Goal: Task Accomplishment & Management: Manage account settings

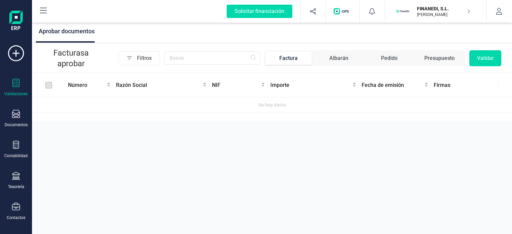
click at [440, 11] on p "FINANEDI, S.L." at bounding box center [443, 8] width 53 height 7
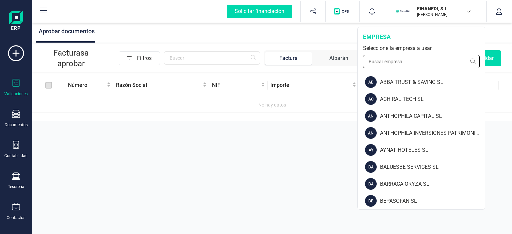
click at [411, 58] on input "text" at bounding box center [421, 61] width 117 height 13
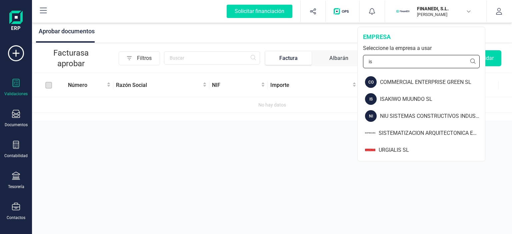
type input "i"
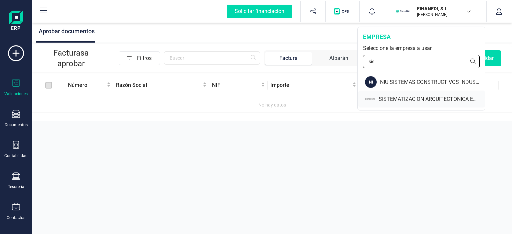
type input "sis"
click at [387, 105] on div "SISTEMATIZACION ARQUITECTONICA EN REFORMAS SL" at bounding box center [421, 99] width 127 height 17
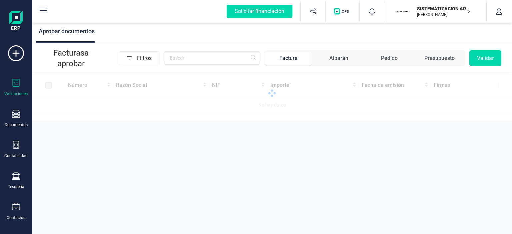
click at [21, 145] on div "Contabilidad" at bounding box center [16, 150] width 27 height 18
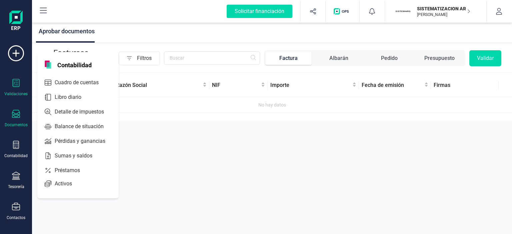
click at [12, 119] on div "Documentos" at bounding box center [16, 119] width 27 height 18
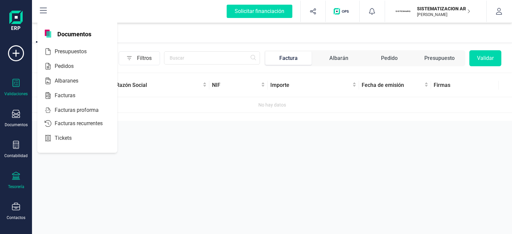
click at [19, 181] on div "Tesorería" at bounding box center [16, 181] width 27 height 18
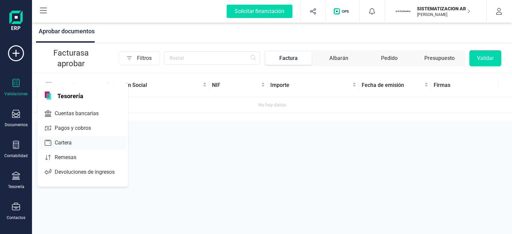
click at [62, 116] on span "Cuentas bancarias" at bounding box center [81, 114] width 59 height 8
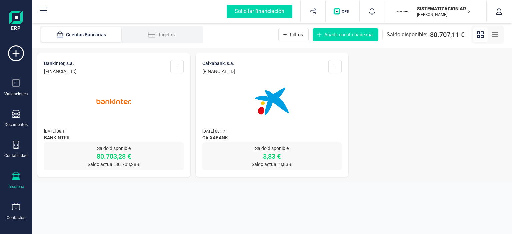
click at [125, 104] on img at bounding box center [114, 101] width 56 height 56
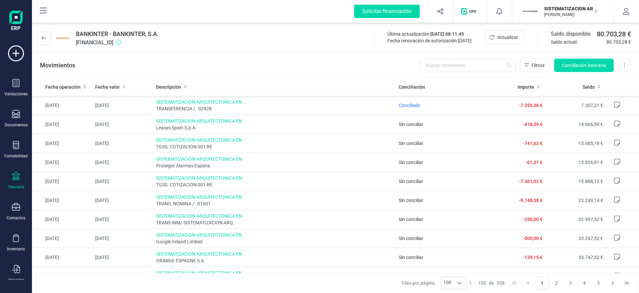
drag, startPoint x: 488, startPoint y: 1, endPoint x: 260, endPoint y: 37, distance: 230.3
click at [260, 37] on div "BANKINTER - BANKINTER, S.A. [FINANCIAL_ID] Última actualización: [DATE] 08:11:4…" at bounding box center [335, 36] width 607 height 31
click at [470, 64] on input "text" at bounding box center [468, 65] width 96 height 13
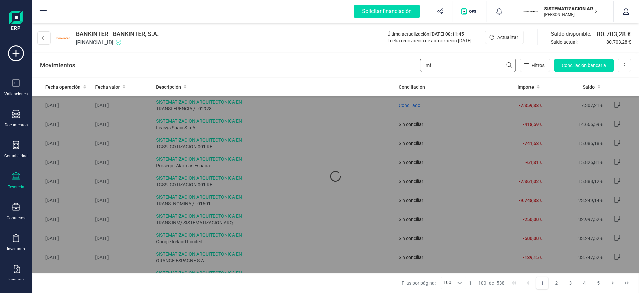
type input "m"
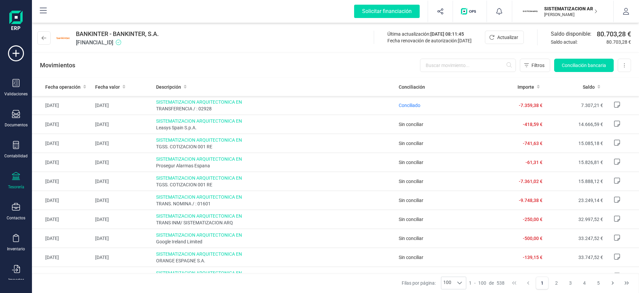
click at [453, 58] on div "Movimientos Filtros Conciliación bancaria Descargar Excel Eliminar cuenta" at bounding box center [335, 65] width 607 height 24
click at [436, 65] on input "text" at bounding box center [468, 65] width 96 height 13
type input "c"
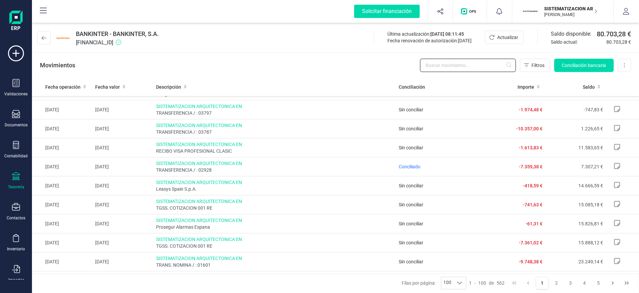
scroll to position [394, 0]
click at [455, 56] on div "Movimientos Filtros Conciliación bancaria Descargar Excel Eliminar cuenta" at bounding box center [335, 65] width 607 height 24
click at [450, 63] on input "text" at bounding box center [468, 65] width 96 height 13
type input "d"
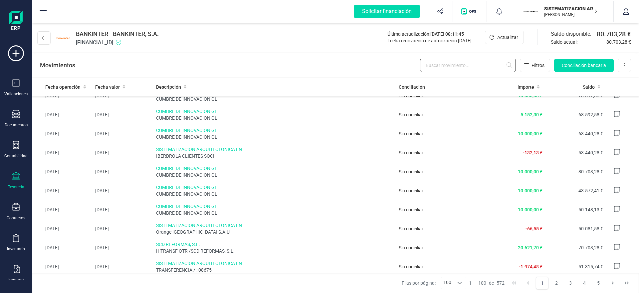
scroll to position [0, 0]
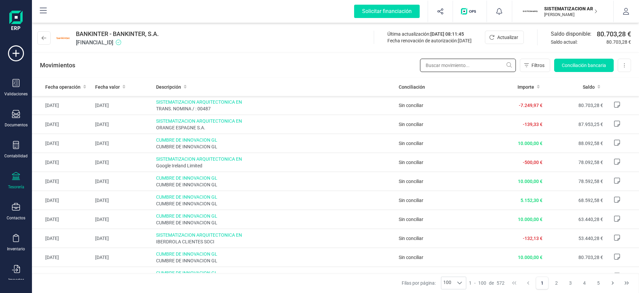
click at [462, 63] on input "text" at bounding box center [468, 65] width 96 height 13
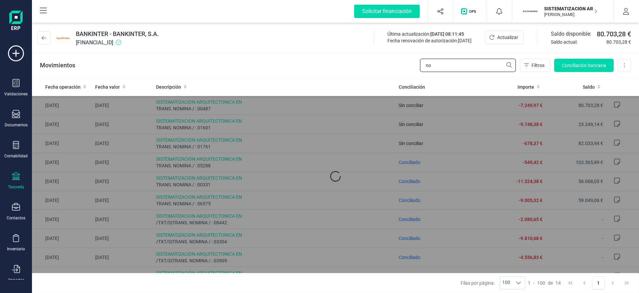
type input "n"
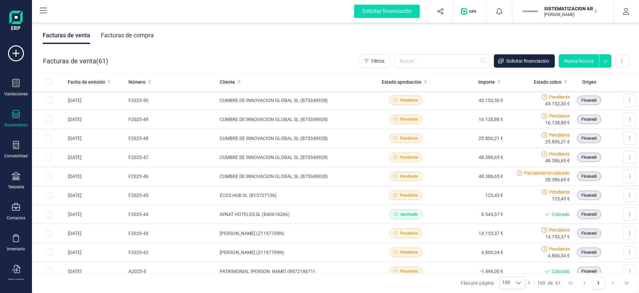
click at [579, 11] on p "SISTEMATIZACION ARQUITECTONICA EN REFORMAS SL" at bounding box center [571, 8] width 53 height 7
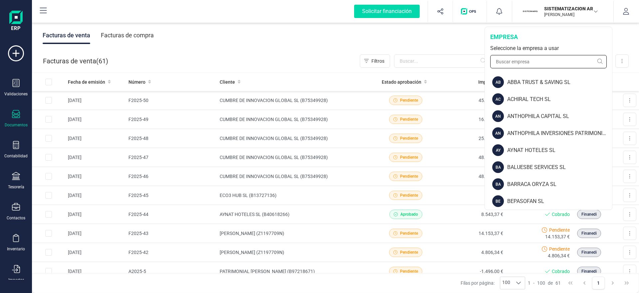
click at [535, 62] on input "text" at bounding box center [549, 61] width 117 height 13
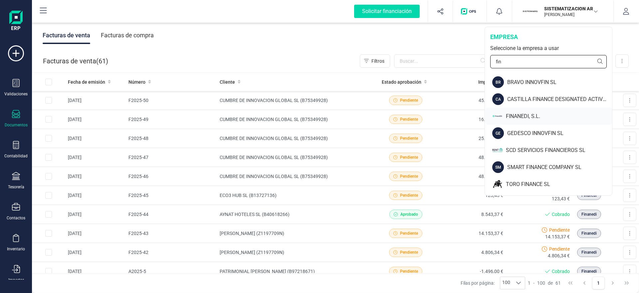
type input "fin"
click at [531, 113] on div "FINANEDI, S.L." at bounding box center [559, 116] width 106 height 8
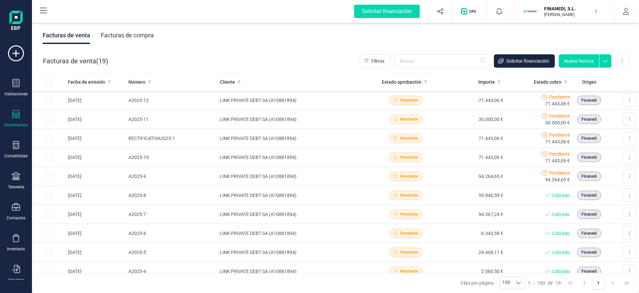
click at [587, 3] on button "FINANEDI, [PERSON_NAME] DEVELOPER" at bounding box center [563, 11] width 85 height 21
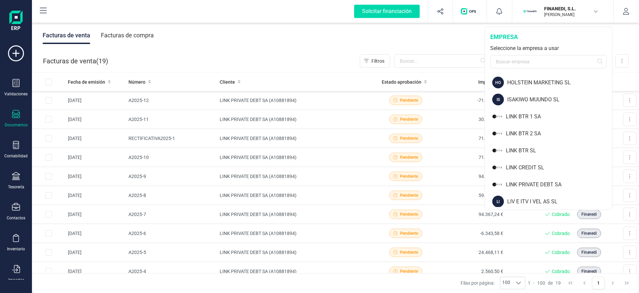
scroll to position [530, 0]
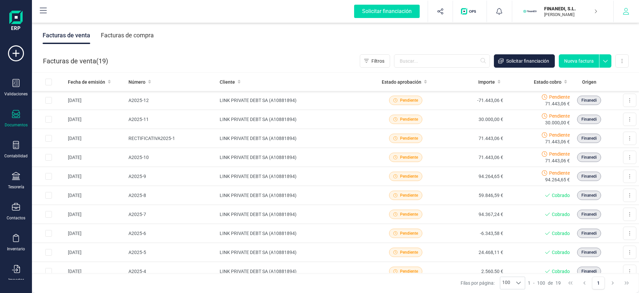
click at [625, 17] on button "button" at bounding box center [626, 11] width 25 height 21
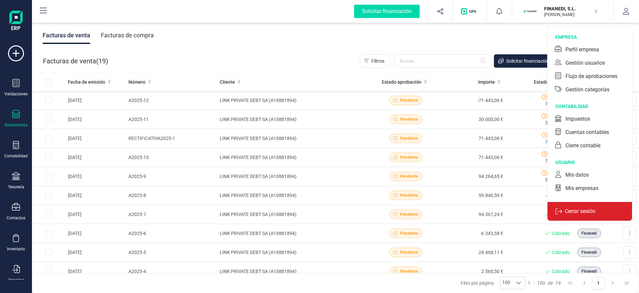
click at [573, 209] on p "Cerrar sesión" at bounding box center [581, 211] width 36 height 8
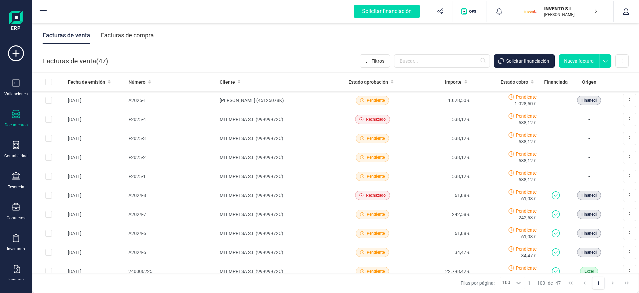
click at [14, 114] on icon at bounding box center [16, 114] width 8 height 8
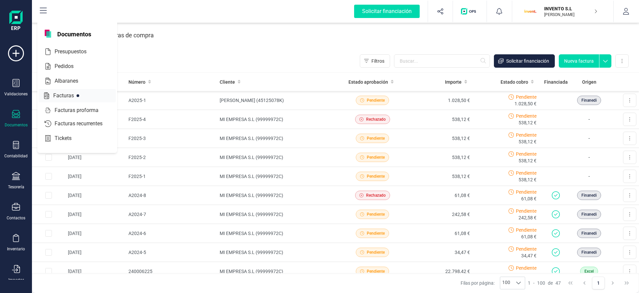
click at [73, 92] on span "Facturas" at bounding box center [68, 96] width 35 height 8
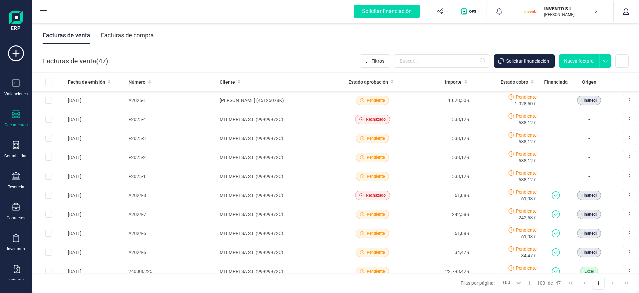
click at [205, 47] on div "Facturas de venta Facturas de compra" at bounding box center [335, 35] width 607 height 28
click at [122, 34] on div "Facturas de compra" at bounding box center [127, 35] width 53 height 17
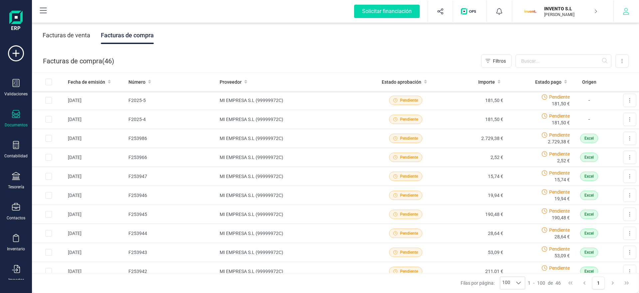
click at [630, 8] on button "button" at bounding box center [626, 11] width 25 height 21
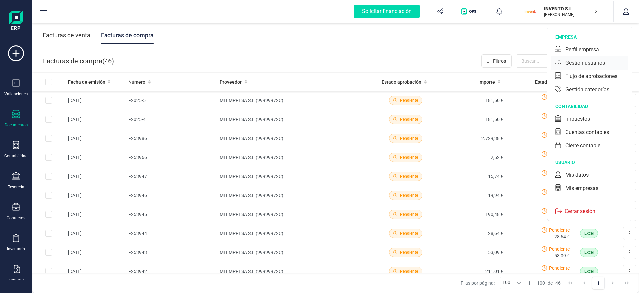
click at [594, 59] on div "Gestión usuarios" at bounding box center [586, 63] width 40 height 8
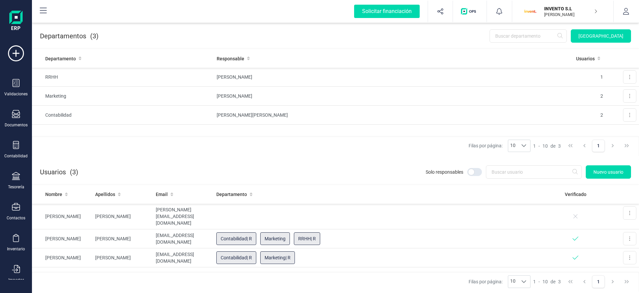
click at [581, 7] on p "INVENTO S.L" at bounding box center [571, 8] width 53 height 7
click at [493, 159] on div "Usuarios (3) Solo responsables Nuevo usuario" at bounding box center [335, 170] width 607 height 27
click at [597, 179] on div "Usuarios (3) Solo responsables Nuevo usuario" at bounding box center [335, 170] width 607 height 27
click at [600, 174] on span "Nuevo usuario" at bounding box center [609, 172] width 30 height 7
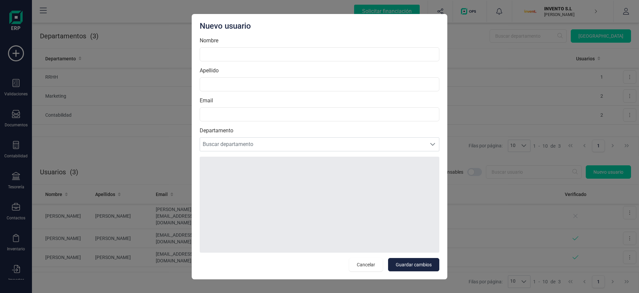
click at [250, 47] on div "Nombre" at bounding box center [320, 49] width 240 height 25
click at [248, 51] on input "Nombre" at bounding box center [320, 54] width 240 height 14
type input "GERMÁN"
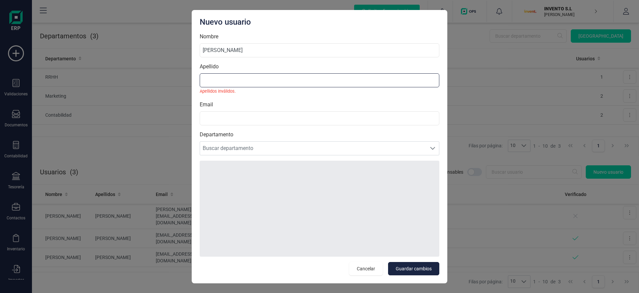
click at [264, 80] on input "Apellido" at bounding box center [320, 80] width 240 height 14
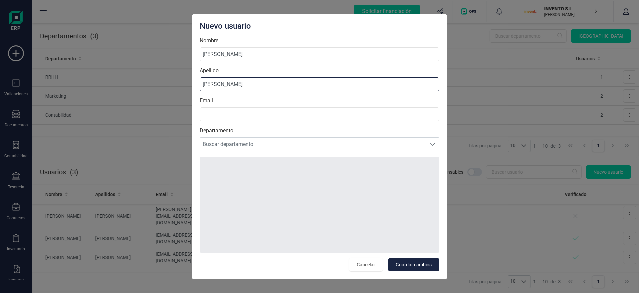
type input "GABRIEL"
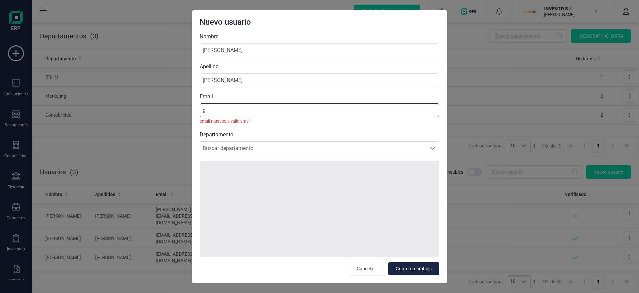
click at [297, 111] on input "g" at bounding box center [320, 110] width 240 height 14
click at [297, 110] on input "g" at bounding box center [320, 110] width 240 height 14
paste input "gmedina@finanedi.es"
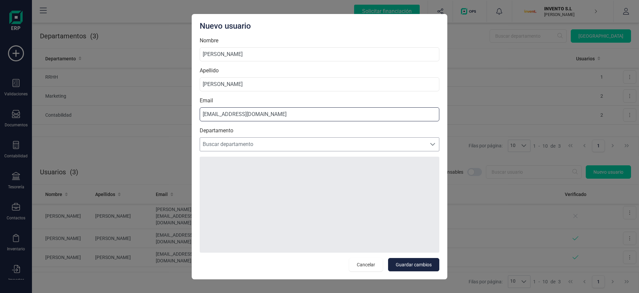
type input "ggmedina@finanedi.es"
click at [255, 142] on span "Buscar departamento" at bounding box center [313, 144] width 226 height 13
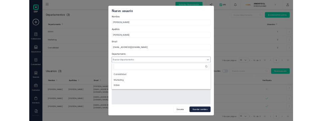
scroll to position [4, 29]
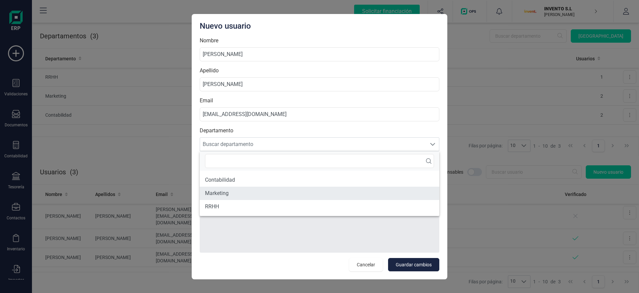
click at [260, 194] on li "Marketing" at bounding box center [320, 193] width 240 height 13
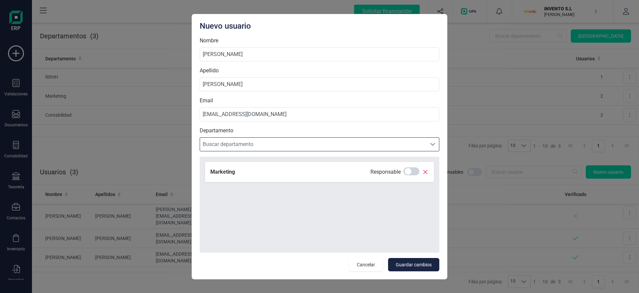
click at [280, 230] on div "Marketing Responsable" at bounding box center [320, 205] width 240 height 96
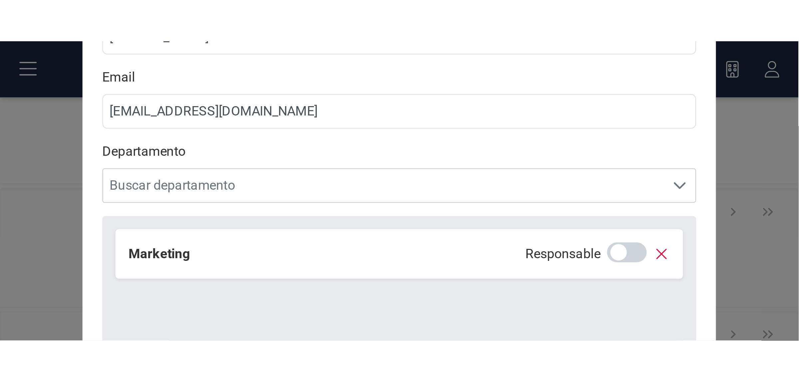
scroll to position [0, 0]
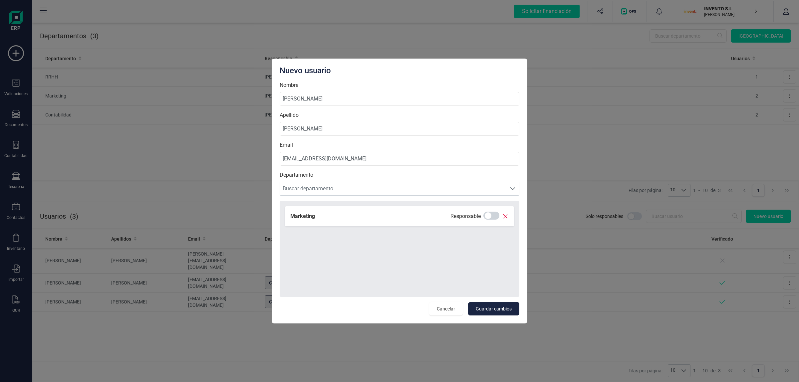
click at [382, 175] on label "Departamento" at bounding box center [400, 175] width 240 height 8
click at [488, 292] on span "Guardar cambios" at bounding box center [494, 309] width 36 height 7
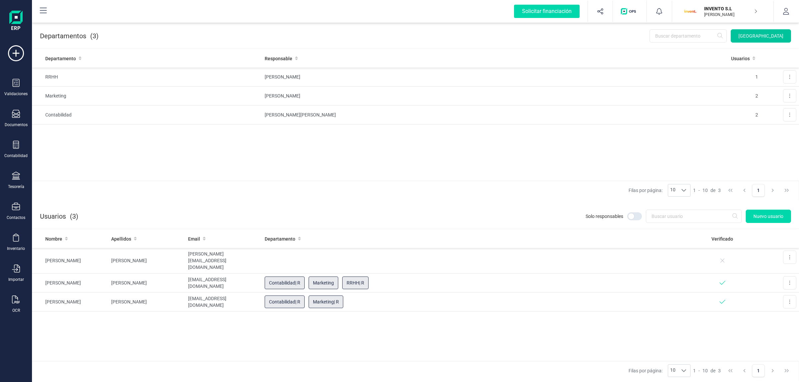
click at [766, 31] on button "Nuevo departamento" at bounding box center [761, 35] width 60 height 13
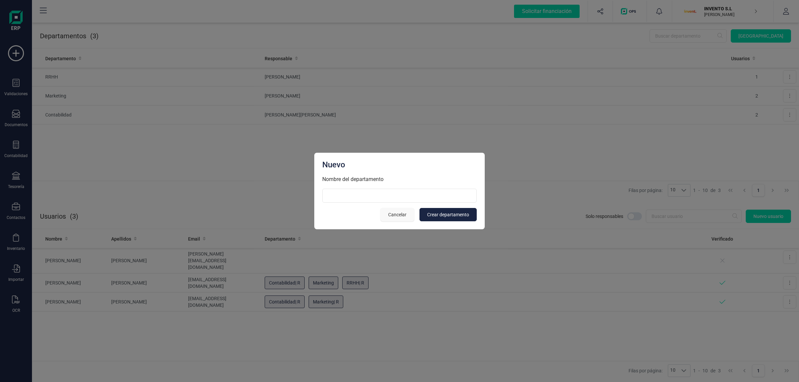
click at [400, 211] on span "Cancelar" at bounding box center [397, 214] width 18 height 7
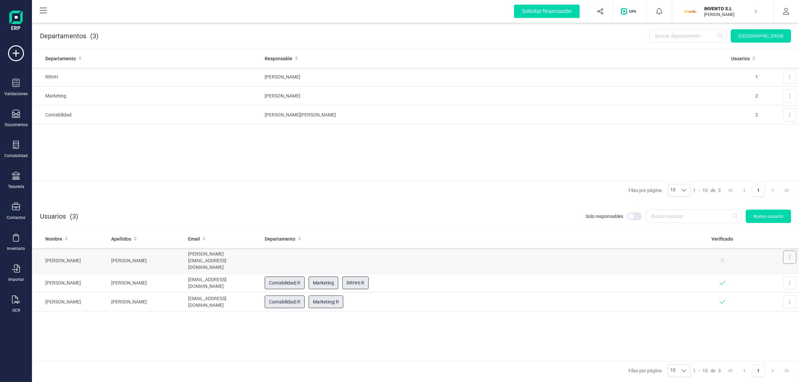
click at [788, 258] on button at bounding box center [789, 257] width 13 height 13
click at [783, 274] on span "Editar" at bounding box center [785, 273] width 12 height 7
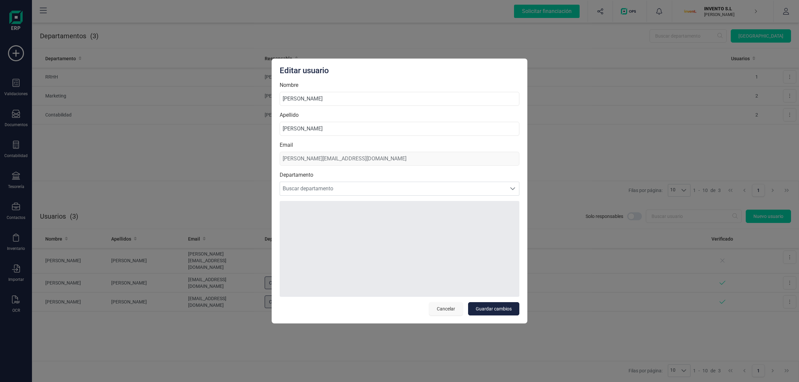
click at [446, 310] on span "Cancelar" at bounding box center [446, 309] width 18 height 7
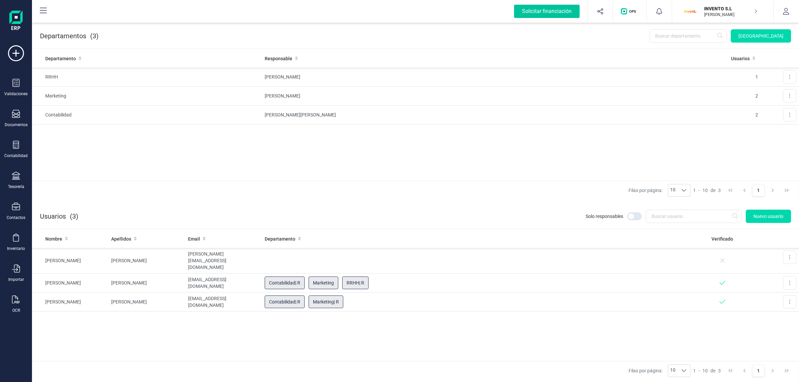
click at [537, 14] on div "Solicitar financiación" at bounding box center [547, 11] width 66 height 13
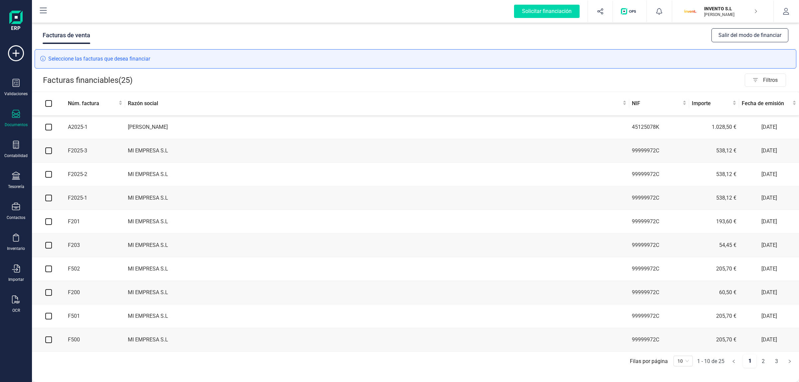
click at [725, 36] on button "Salir del modo de financiar" at bounding box center [750, 35] width 77 height 14
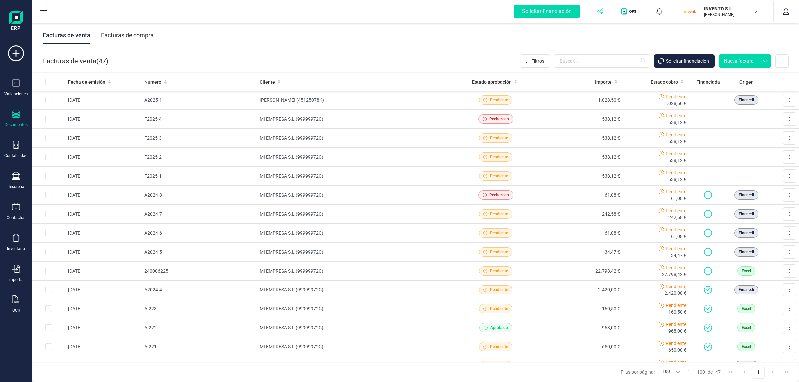
click at [602, 14] on icon "button" at bounding box center [600, 11] width 7 height 7
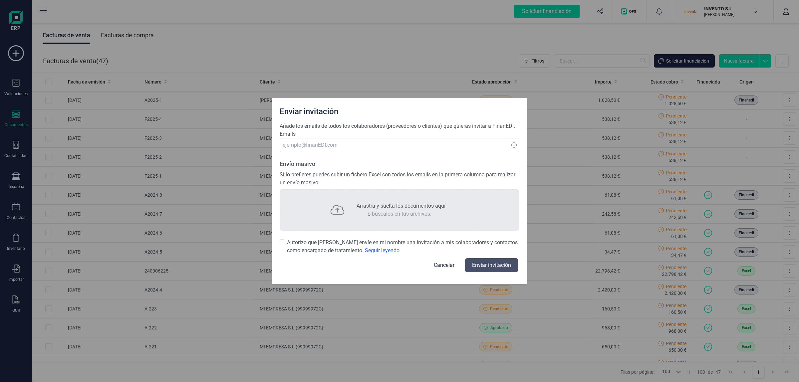
click at [323, 113] on div "Enviar invitación" at bounding box center [399, 110] width 245 height 13
click at [360, 105] on div "Enviar invitación" at bounding box center [399, 110] width 245 height 13
drag, startPoint x: 385, startPoint y: 100, endPoint x: 365, endPoint y: 107, distance: 21.3
click at [365, 107] on div "Enviar invitación" at bounding box center [400, 110] width 256 height 24
click at [451, 262] on button "Cancelar" at bounding box center [444, 265] width 37 height 16
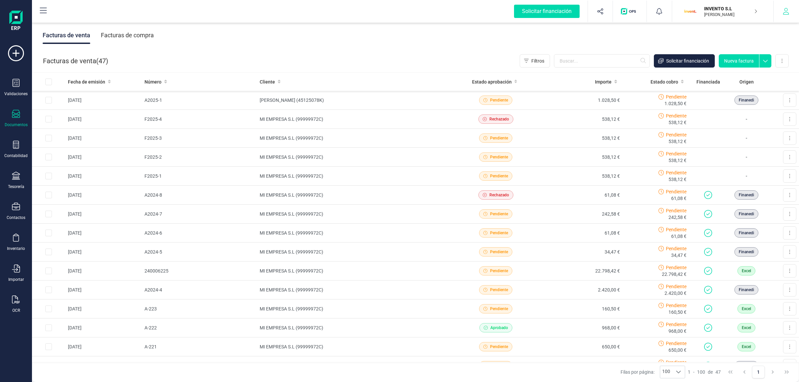
click at [788, 14] on icon "button" at bounding box center [786, 11] width 7 height 7
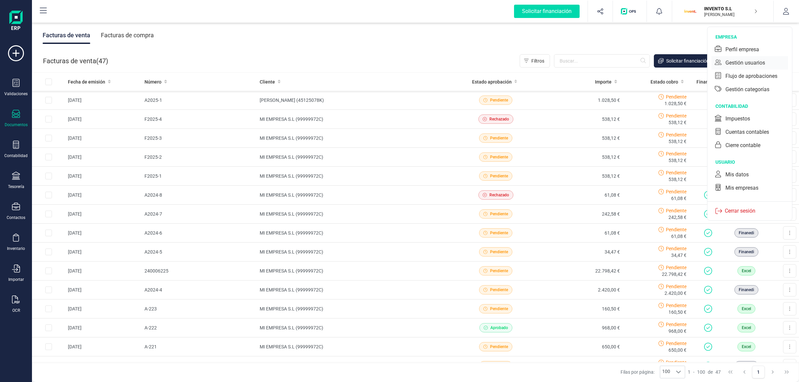
click at [766, 65] on div "Gestión usuarios" at bounding box center [750, 62] width 77 height 13
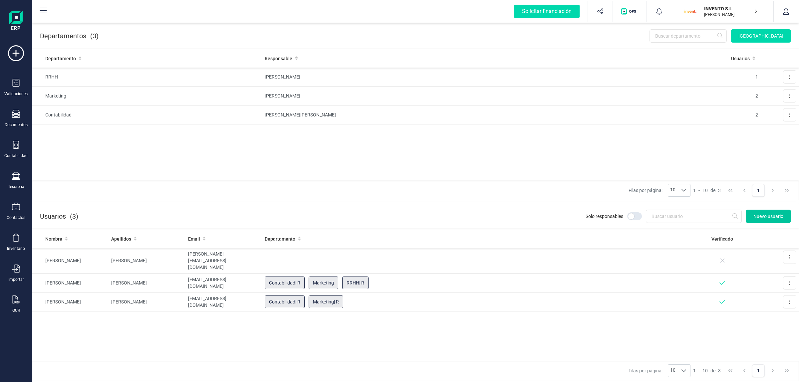
click at [760, 218] on span "Nuevo usuario" at bounding box center [769, 216] width 30 height 7
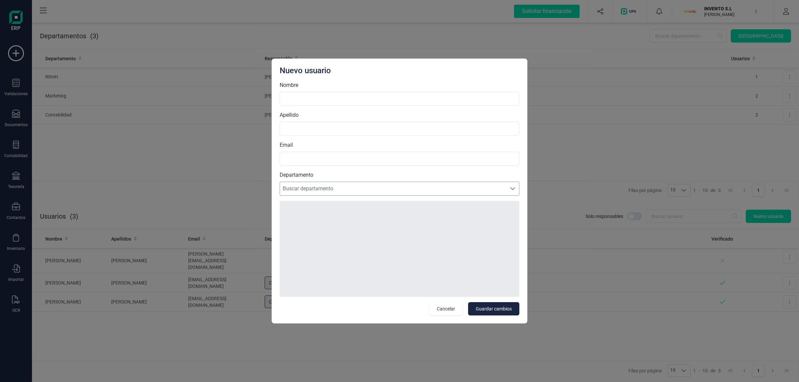
click at [309, 184] on span "Buscar departamento" at bounding box center [393, 188] width 226 height 13
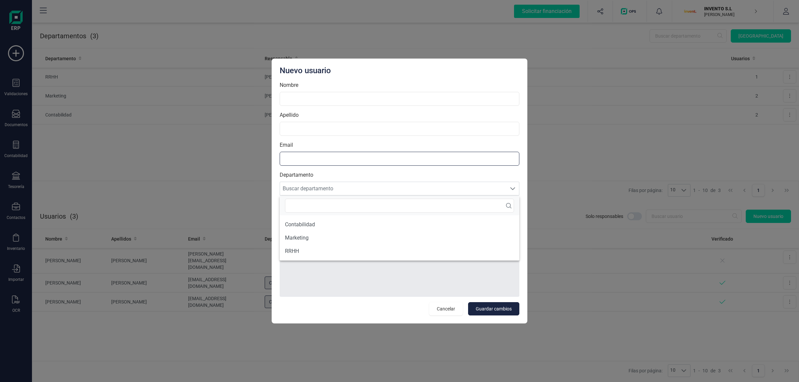
click at [312, 161] on input "Email" at bounding box center [400, 159] width 240 height 14
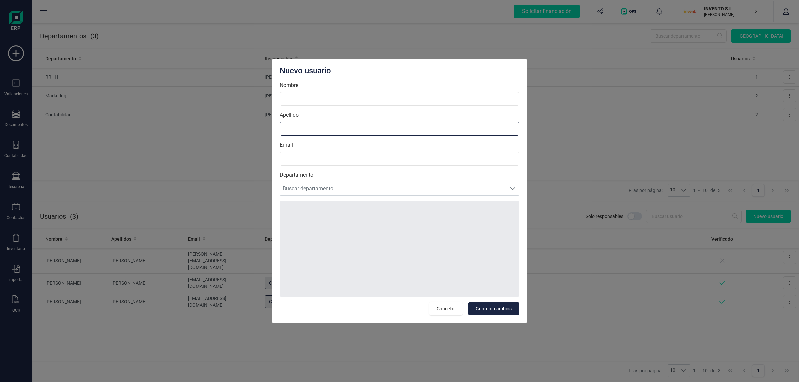
click at [359, 130] on input "Apellido" at bounding box center [400, 129] width 240 height 14
click at [405, 89] on div "Nombre" at bounding box center [400, 93] width 240 height 25
click at [402, 92] on input "Nombre" at bounding box center [400, 99] width 240 height 14
click at [311, 161] on input "Email" at bounding box center [400, 159] width 240 height 14
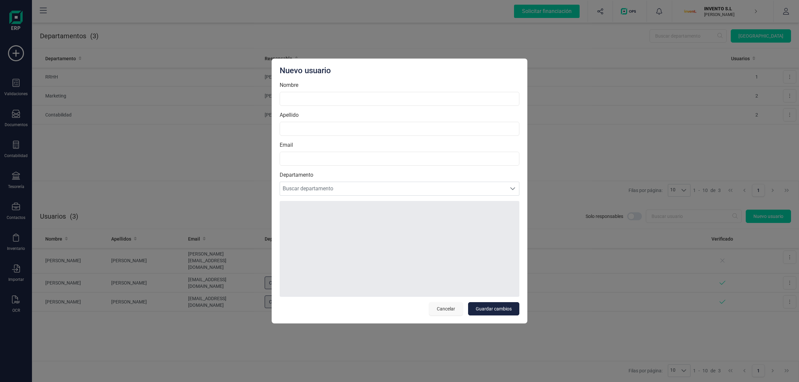
click at [436, 310] on button "Cancelar" at bounding box center [446, 308] width 34 height 13
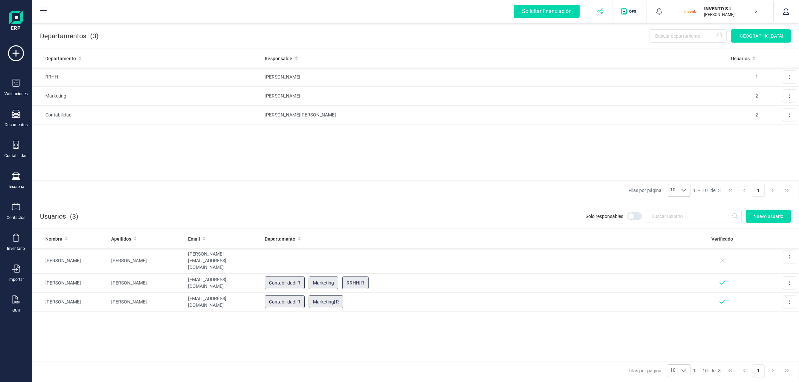
click at [602, 14] on icon "button" at bounding box center [600, 11] width 7 height 7
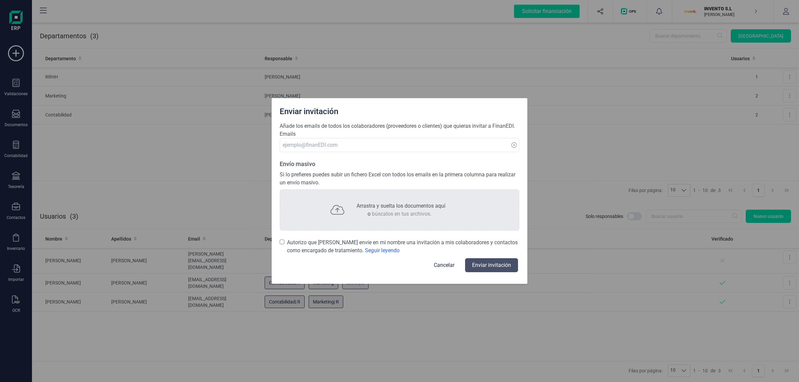
click at [437, 264] on button "Cancelar" at bounding box center [444, 265] width 37 height 16
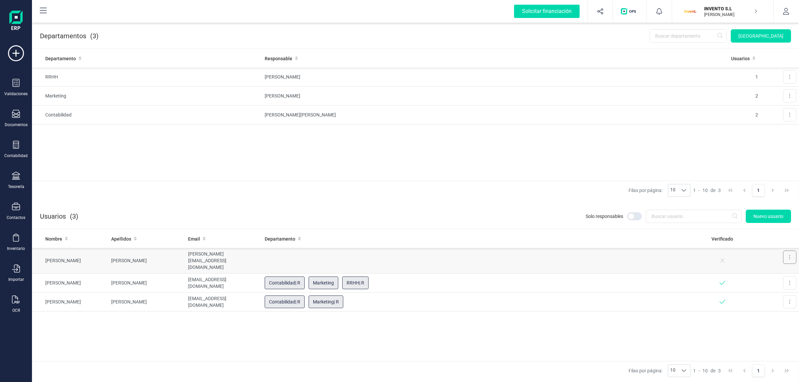
click at [791, 257] on button at bounding box center [789, 257] width 13 height 13
click at [775, 274] on icon "Editar" at bounding box center [773, 273] width 5 height 5
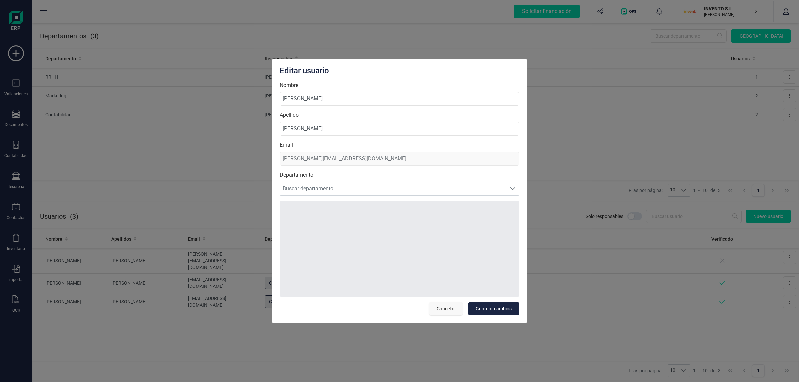
click at [450, 307] on span "Cancelar" at bounding box center [446, 309] width 18 height 7
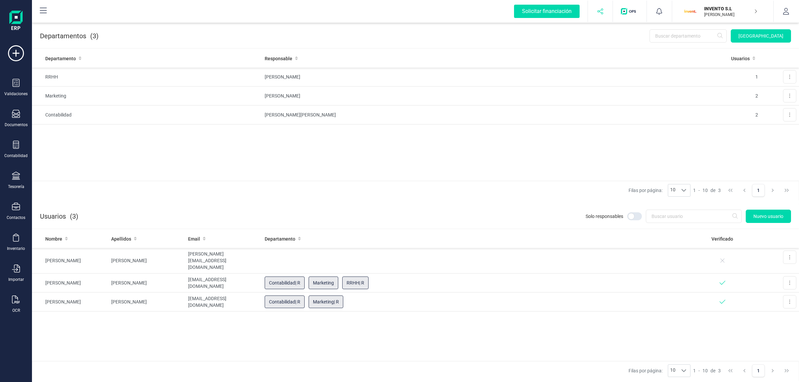
click at [603, 14] on button "button" at bounding box center [600, 11] width 25 height 21
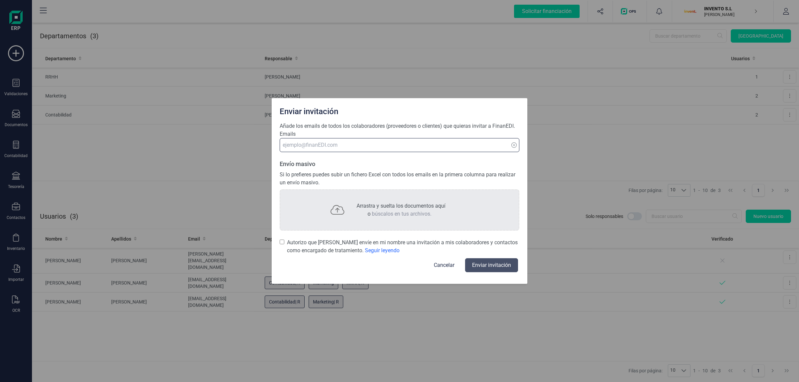
click at [341, 152] on input at bounding box center [400, 145] width 240 height 14
type input "ggmedina@finanedi.es"
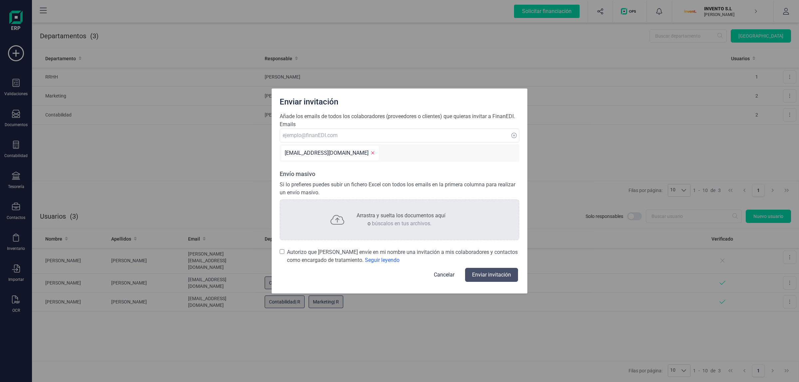
click at [285, 252] on label "Autorizo que [PERSON_NAME] envíe en mi nombre una invitación a mis colaboradore…" at bounding box center [400, 256] width 240 height 16
click at [284, 252] on input "Autorizo que [PERSON_NAME] envíe en mi nombre una invitación a mis colaboradore…" at bounding box center [282, 251] width 5 height 7
click at [480, 269] on button "Enviar invitación" at bounding box center [491, 275] width 53 height 14
checkbox input "false"
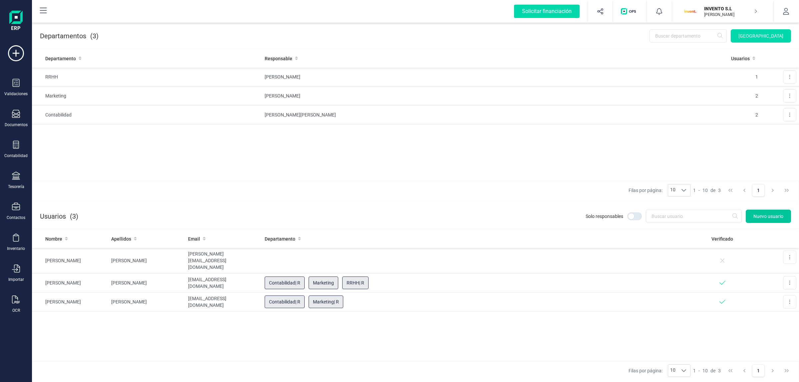
click at [755, 212] on button "Nuevo usuario" at bounding box center [768, 216] width 45 height 13
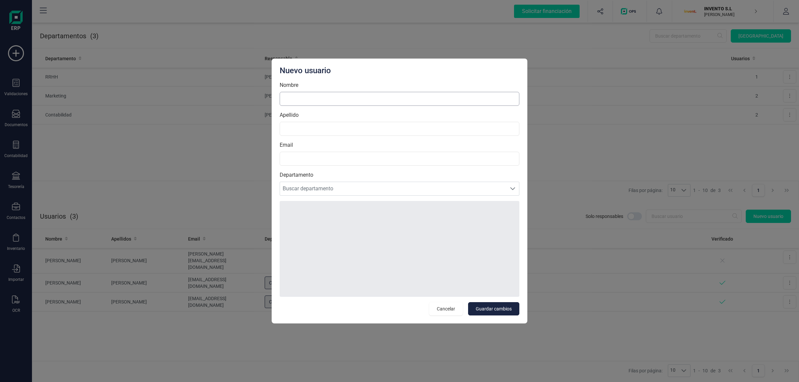
click at [294, 101] on input "Nombre" at bounding box center [400, 99] width 240 height 14
click at [302, 137] on form "Nombre Apellido Email Departamento Buscar departamento Buscar departamento" at bounding box center [400, 189] width 240 height 216
click at [302, 129] on input "Apellido" at bounding box center [400, 129] width 240 height 14
click at [314, 163] on input "Email" at bounding box center [400, 159] width 240 height 14
drag, startPoint x: 288, startPoint y: 178, endPoint x: 486, endPoint y: 301, distance: 233.1
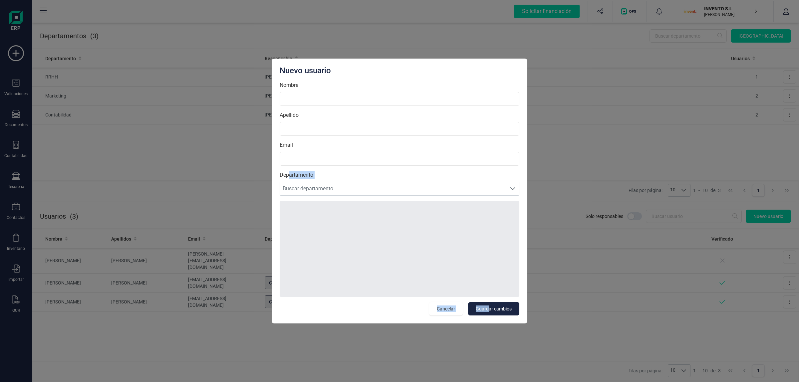
click at [487, 302] on div "Nombre Apellido Email Departamento Buscar departamento Buscar departamento Canc…" at bounding box center [400, 199] width 240 height 236
click at [274, 177] on div "Nuevo usuario Nombre Apellido Email Departamento Buscar departamento Buscar dep…" at bounding box center [400, 191] width 256 height 265
drag, startPoint x: 280, startPoint y: 174, endPoint x: 524, endPoint y: 294, distance: 271.7
click at [524, 294] on div "Nuevo usuario Nombre Apellido Email Departamento Buscar departamento Buscar dep…" at bounding box center [400, 191] width 256 height 265
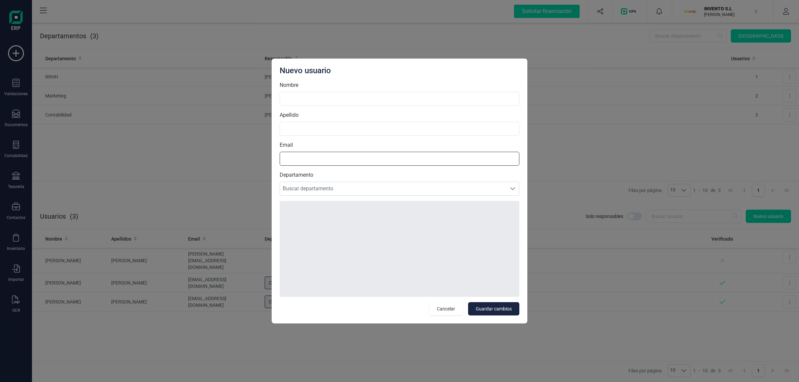
click at [417, 163] on input "Email" at bounding box center [400, 159] width 240 height 14
click at [440, 309] on span "Cancelar" at bounding box center [446, 309] width 18 height 7
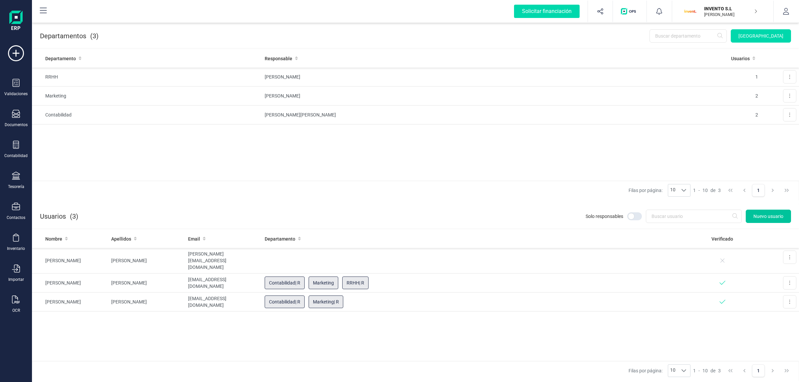
click at [767, 211] on button "Nuevo usuario" at bounding box center [768, 216] width 45 height 13
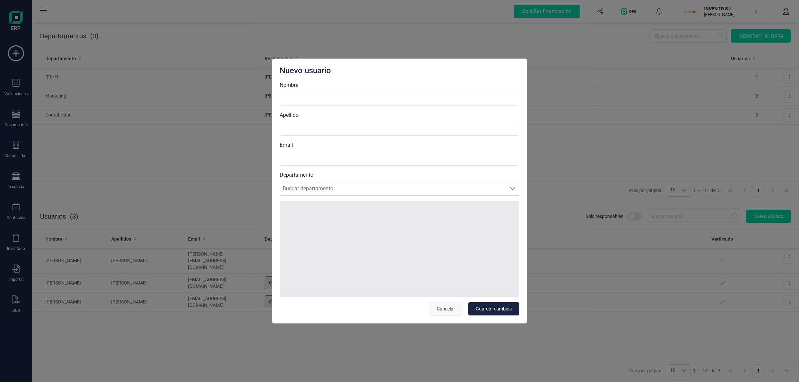
click at [455, 304] on button "Cancelar" at bounding box center [446, 308] width 34 height 13
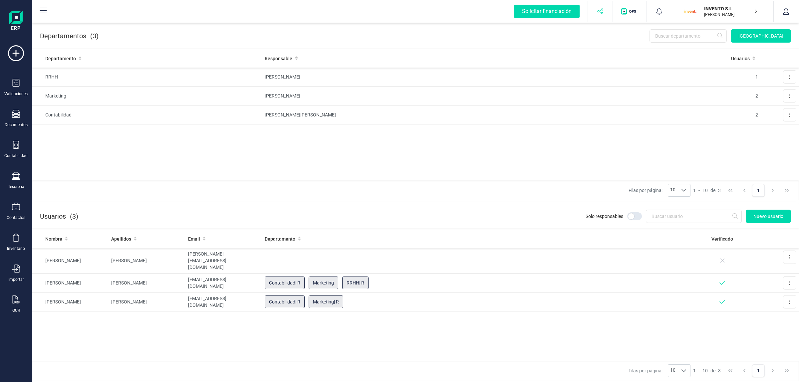
click at [595, 11] on button "button" at bounding box center [600, 11] width 25 height 21
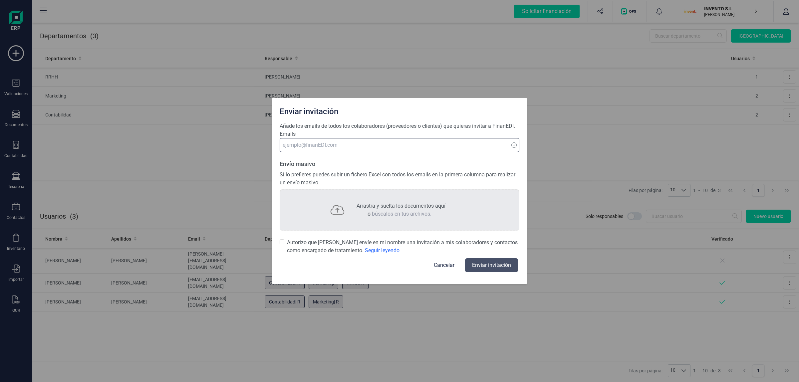
click at [380, 149] on input at bounding box center [400, 145] width 240 height 14
click at [448, 263] on button "Cancelar" at bounding box center [444, 265] width 37 height 16
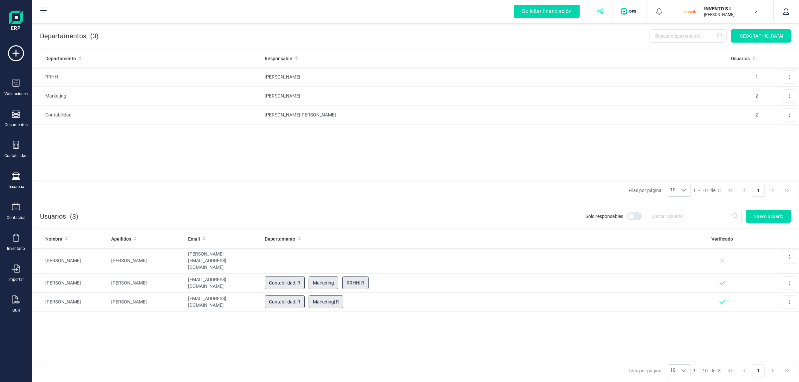
click at [606, 9] on button "button" at bounding box center [600, 11] width 25 height 21
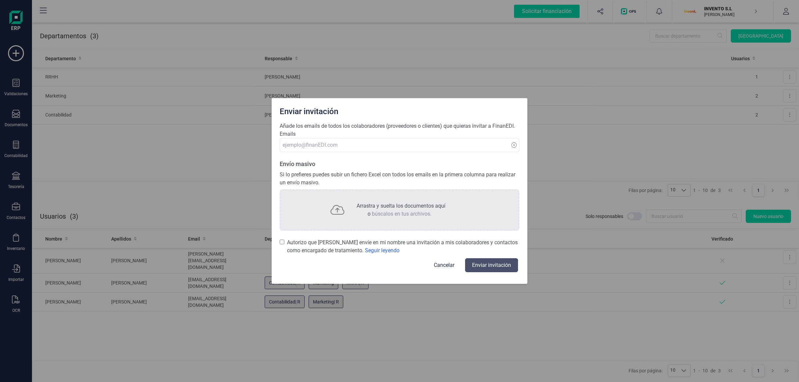
click at [437, 262] on button "Cancelar" at bounding box center [444, 265] width 37 height 16
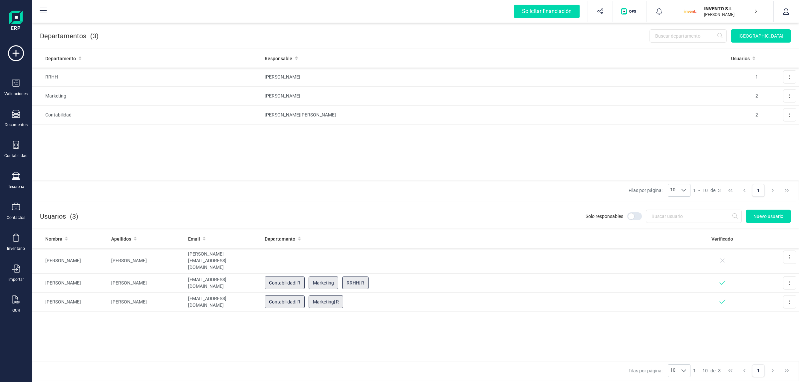
click at [698, 166] on div "Departamento Responsable Usuarios RRHH CARLOS MARTÍNEZ 1 Editar Eliminar Market…" at bounding box center [415, 114] width 767 height 131
click at [600, 11] on icon "button" at bounding box center [600, 11] width 7 height 7
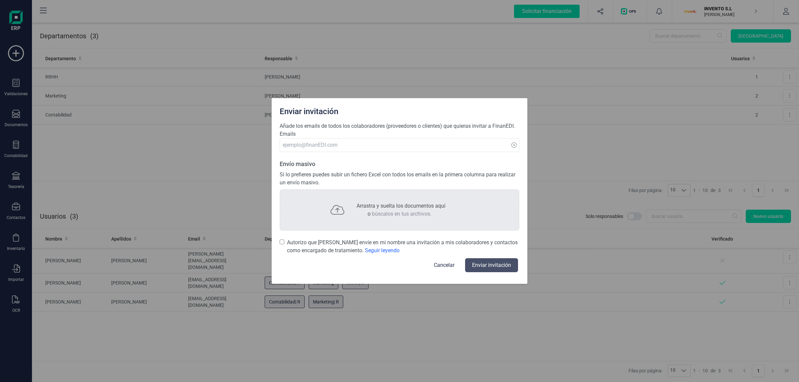
click at [446, 265] on button "Cancelar" at bounding box center [444, 265] width 37 height 16
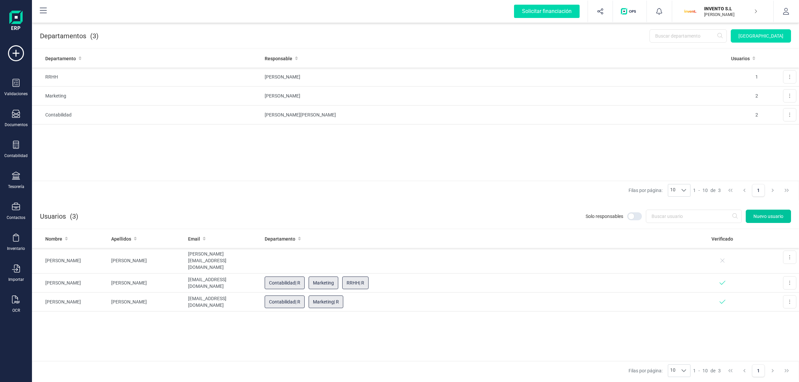
click at [758, 215] on span "Nuevo usuario" at bounding box center [769, 216] width 30 height 7
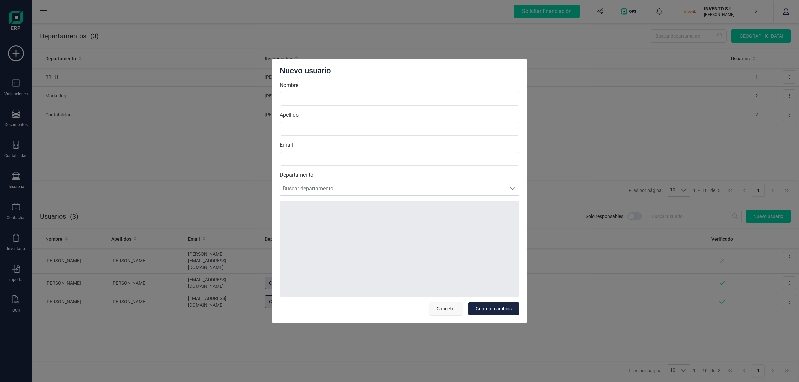
click at [440, 310] on span "Cancelar" at bounding box center [446, 309] width 18 height 7
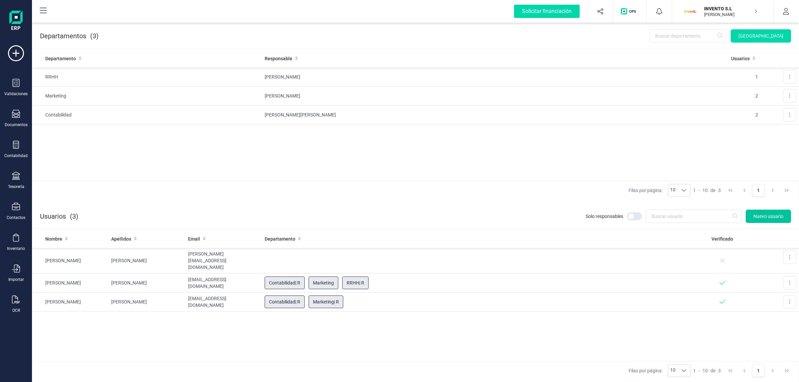
click at [776, 221] on button "Nuevo usuario" at bounding box center [768, 216] width 45 height 13
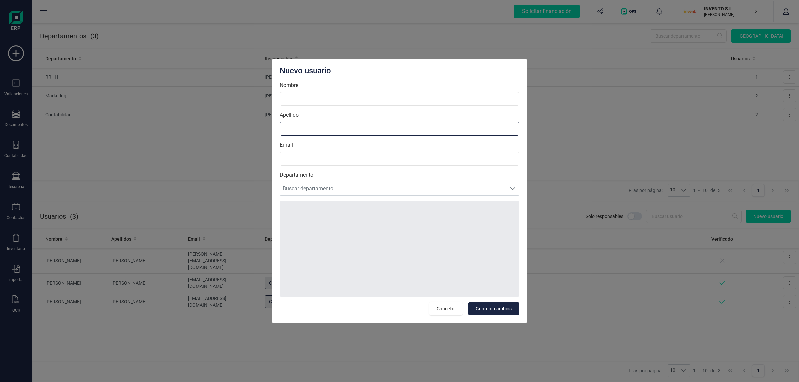
click at [406, 123] on input "Apellido" at bounding box center [400, 129] width 240 height 14
click at [450, 308] on span "Cancelar" at bounding box center [446, 309] width 18 height 7
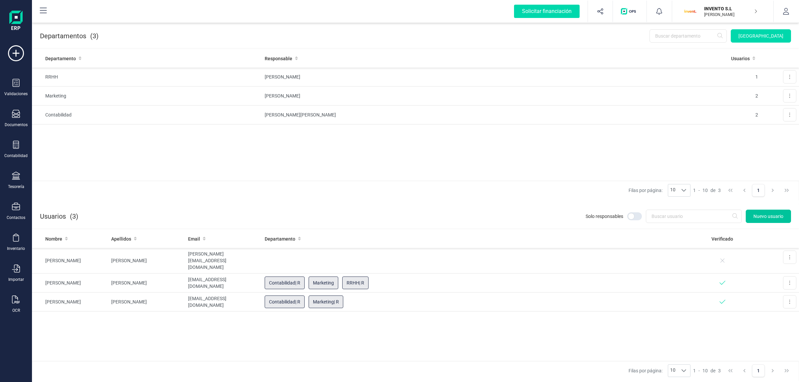
click at [768, 214] on span "Nuevo usuario" at bounding box center [769, 216] width 30 height 7
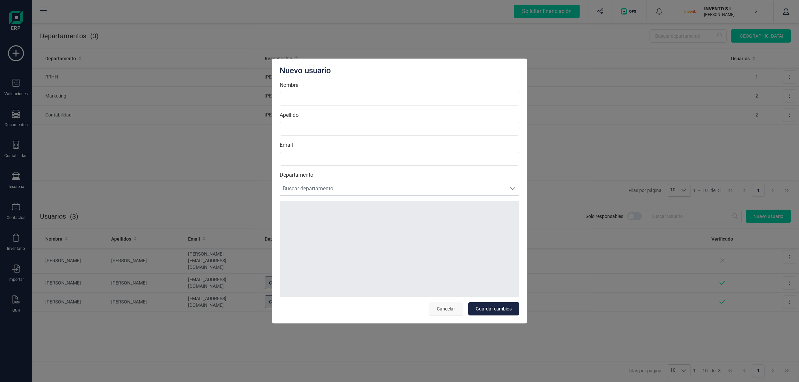
click at [436, 307] on button "Cancelar" at bounding box center [446, 308] width 34 height 13
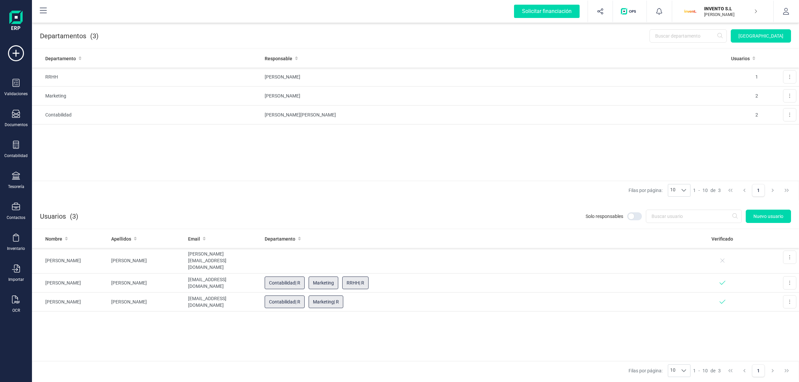
click at [490, 136] on div "Departamento Responsable Usuarios RRHH CARLOS MARTÍNEZ 1 Editar Eliminar Market…" at bounding box center [415, 114] width 767 height 131
click at [597, 12] on icon "button" at bounding box center [600, 11] width 7 height 7
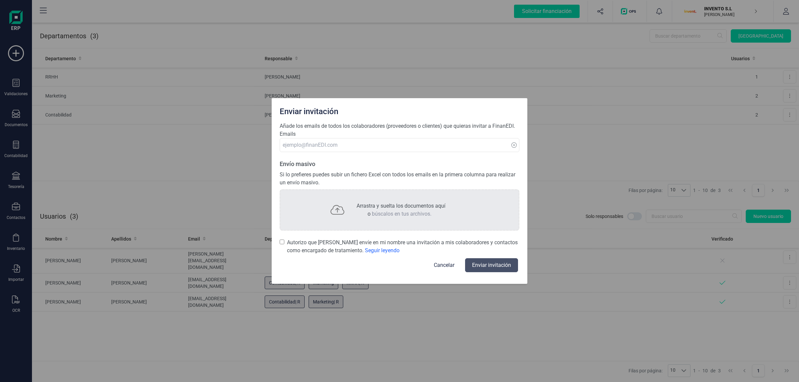
click at [602, 144] on div "Enviar invitación Añade los emails de todos los colaboradores (proveedores o cl…" at bounding box center [399, 191] width 799 height 382
drag, startPoint x: 315, startPoint y: 146, endPoint x: 323, endPoint y: 147, distance: 7.7
click at [323, 147] on input at bounding box center [400, 145] width 240 height 14
click at [442, 266] on button "Cancelar" at bounding box center [444, 265] width 37 height 16
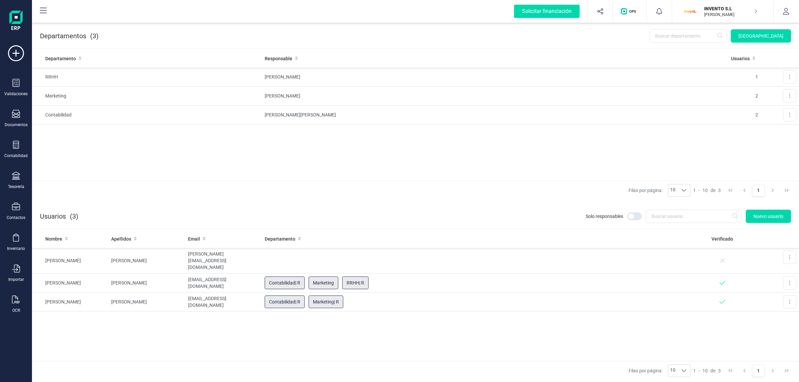
click at [523, 149] on div "Departamento Responsable Usuarios RRHH CARLOS MARTÍNEZ 1 Editar Eliminar Market…" at bounding box center [415, 114] width 767 height 131
click at [782, 217] on span "Nuevo usuario" at bounding box center [769, 216] width 30 height 7
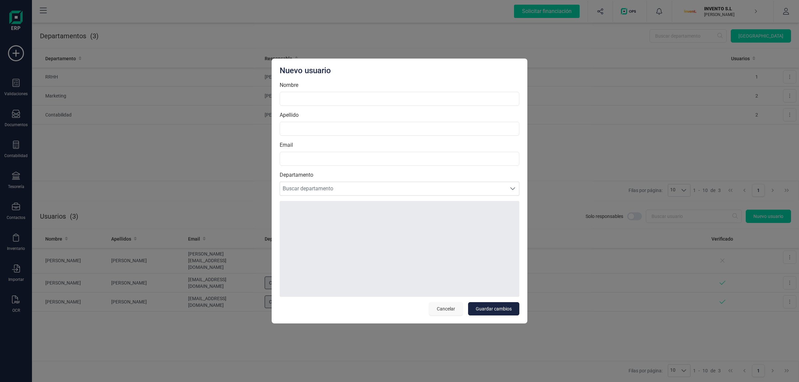
click at [438, 307] on span "Cancelar" at bounding box center [446, 309] width 18 height 7
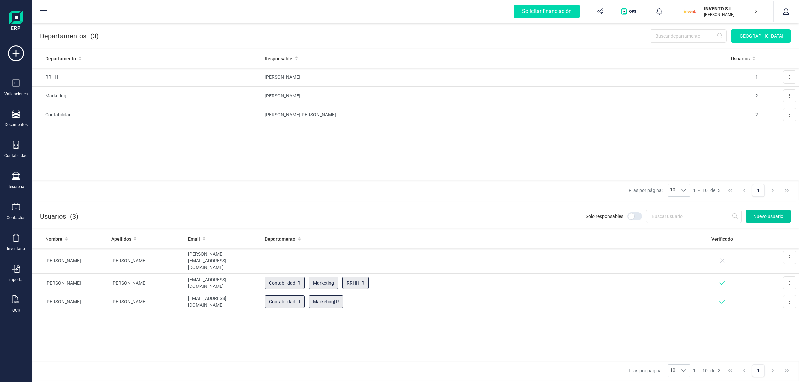
click at [768, 213] on span "Nuevo usuario" at bounding box center [769, 216] width 30 height 7
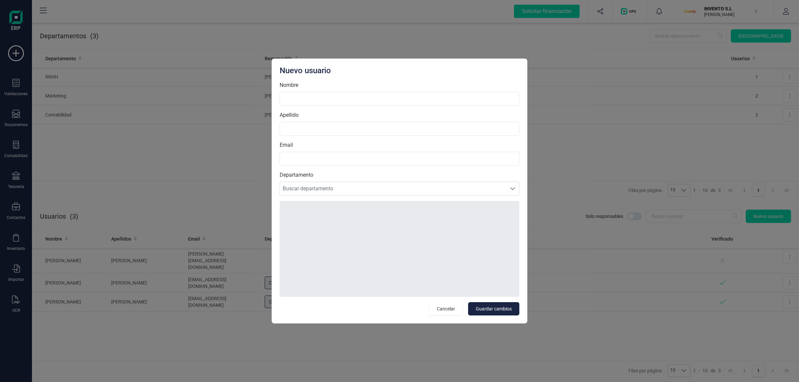
click at [587, 94] on div "Nuevo usuario Nombre Apellido Email Departamento Buscar departamento Buscar dep…" at bounding box center [399, 191] width 799 height 382
click at [457, 307] on button "Cancelar" at bounding box center [446, 308] width 34 height 13
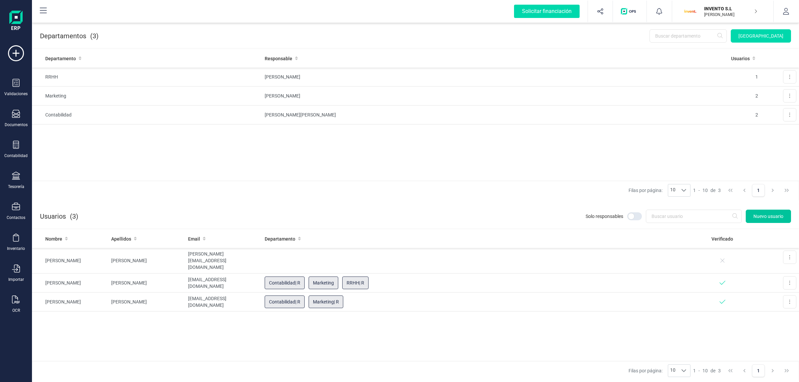
click at [760, 219] on span "Nuevo usuario" at bounding box center [769, 216] width 30 height 7
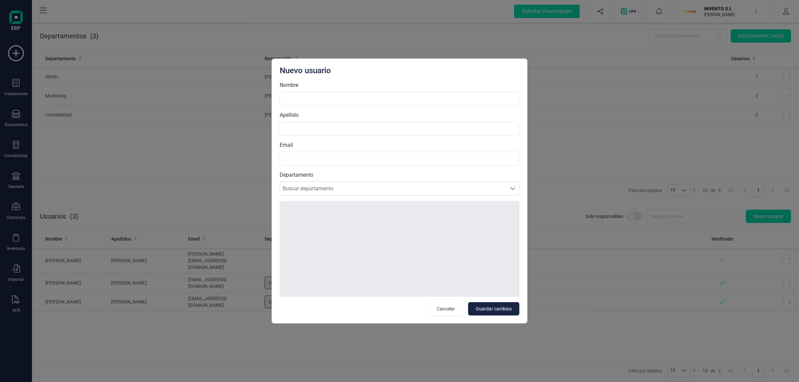
click at [552, 132] on div "Nuevo usuario Nombre Apellido Email Departamento Buscar departamento Buscar dep…" at bounding box center [399, 191] width 799 height 382
click at [446, 306] on span "Cancelar" at bounding box center [446, 309] width 18 height 7
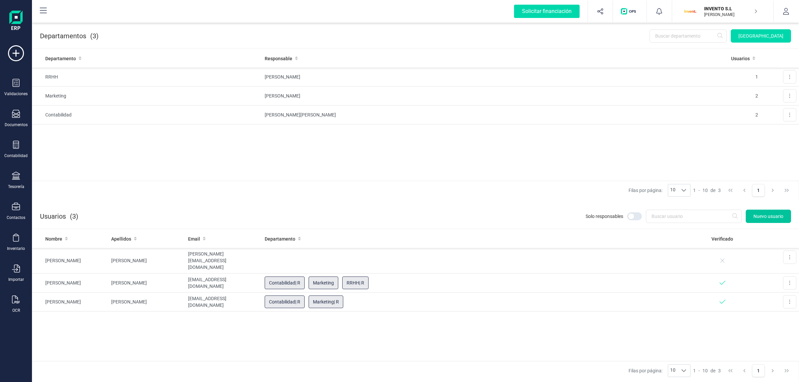
click at [764, 217] on span "Nuevo usuario" at bounding box center [769, 216] width 30 height 7
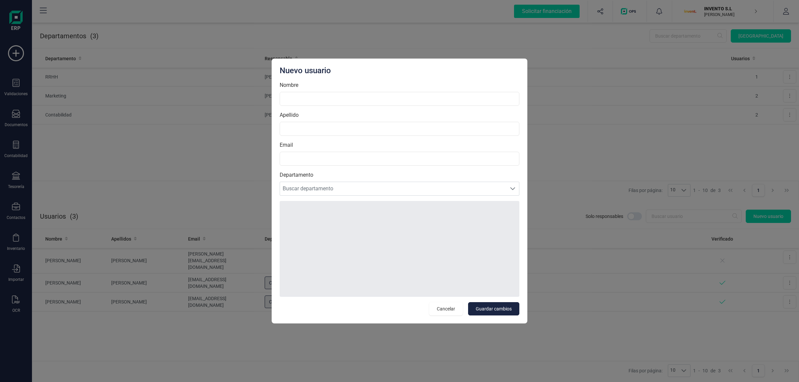
click at [202, 144] on div "Nuevo usuario Nombre Apellido Email Departamento Buscar departamento Buscar dep…" at bounding box center [399, 191] width 799 height 382
click at [444, 312] on span "Cancelar" at bounding box center [446, 309] width 18 height 7
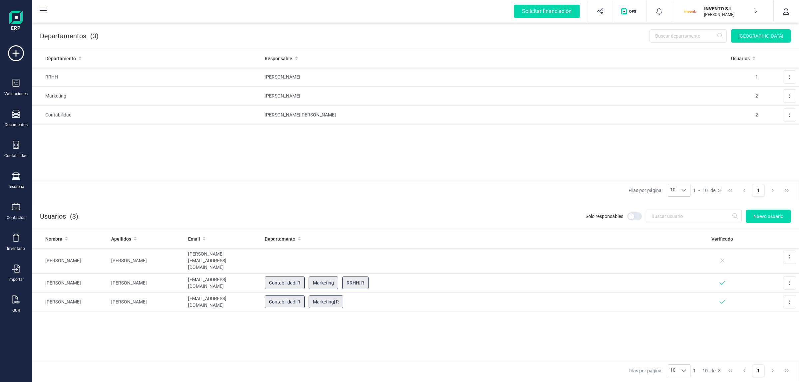
click at [370, 325] on div "Nombre Apellidos Email Departamento Verificado THOMAS ANDERSON Thomas.Robert657…" at bounding box center [415, 295] width 767 height 131
click at [759, 220] on button "Nuevo usuario" at bounding box center [768, 216] width 45 height 13
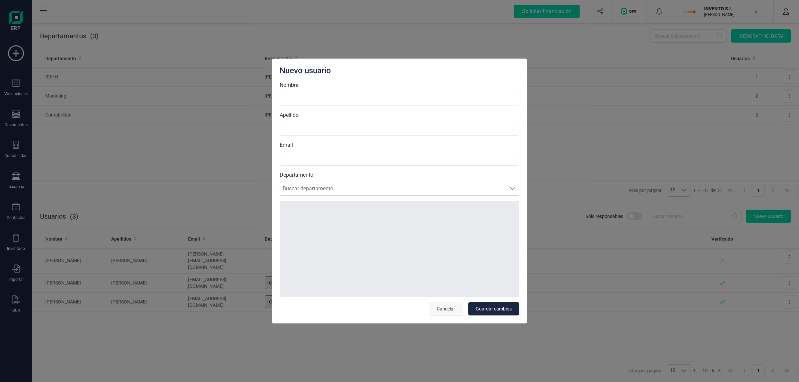
click at [450, 310] on span "Cancelar" at bounding box center [446, 309] width 18 height 7
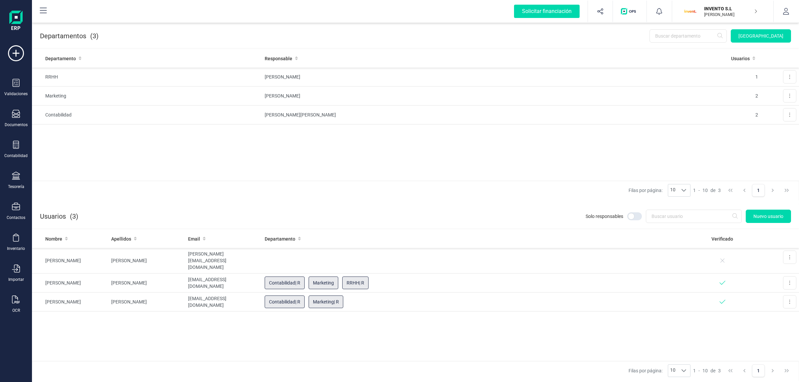
click at [420, 138] on div "Departamento Responsable Usuarios RRHH [PERSON_NAME] 1 Editar Eliminar Marketin…" at bounding box center [415, 114] width 767 height 131
click at [785, 9] on icon "button" at bounding box center [786, 11] width 7 height 7
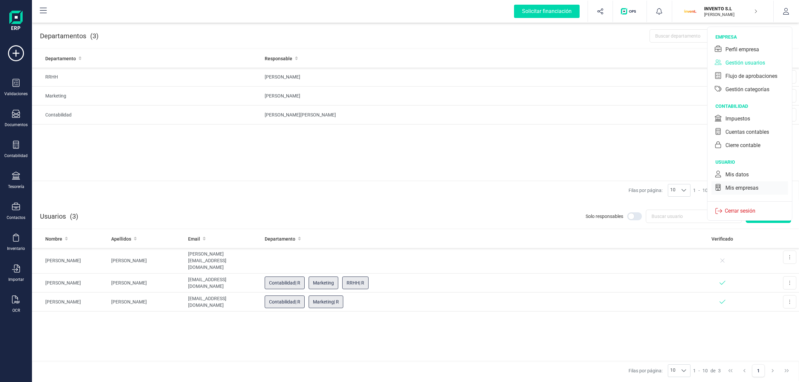
click at [732, 188] on div "Mis empresas" at bounding box center [742, 188] width 33 height 8
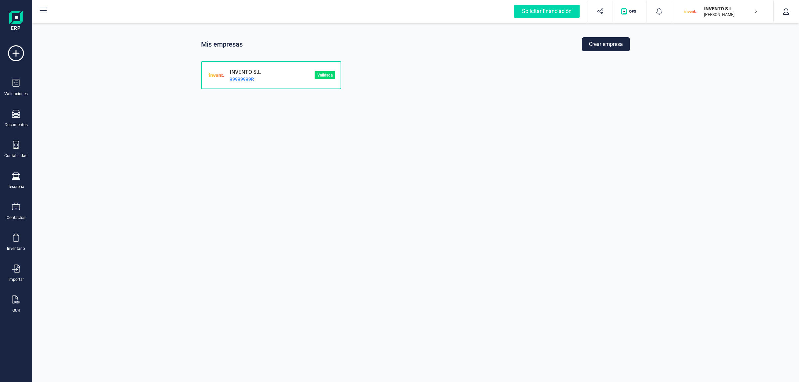
click at [604, 52] on div "INVENTO S.L 99999999R Validada" at bounding box center [415, 70] width 429 height 38
click at [573, 44] on div "Mis empresas Crear empresa" at bounding box center [415, 44] width 429 height 14
click at [575, 50] on div "Mis empresas Crear empresa" at bounding box center [415, 44] width 429 height 14
click at [598, 45] on button "Crear empresa" at bounding box center [606, 44] width 48 height 14
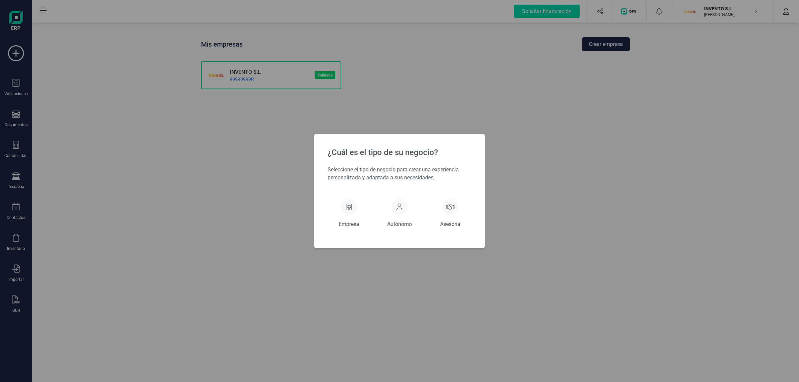
click at [605, 129] on div "¿Cuál es el tipo de su negocio? Seleccione el tipo de negocio para crear una ex…" at bounding box center [399, 191] width 799 height 382
click at [376, 102] on div "¿Cuál es el tipo de su negocio? Seleccione el tipo de negocio para crear una ex…" at bounding box center [399, 191] width 799 height 382
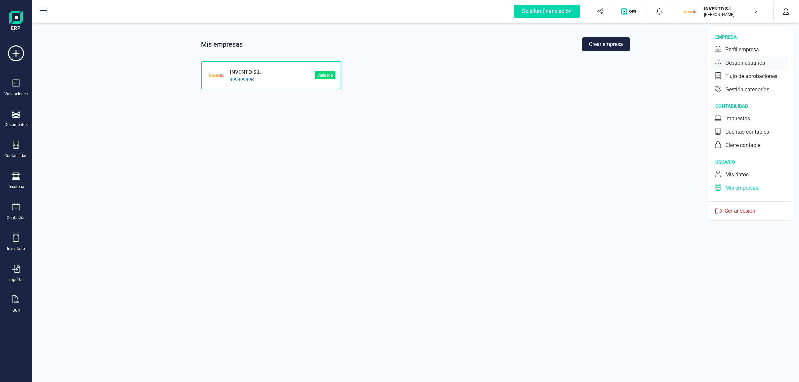
click at [750, 60] on div "Gestión usuarios" at bounding box center [746, 63] width 40 height 8
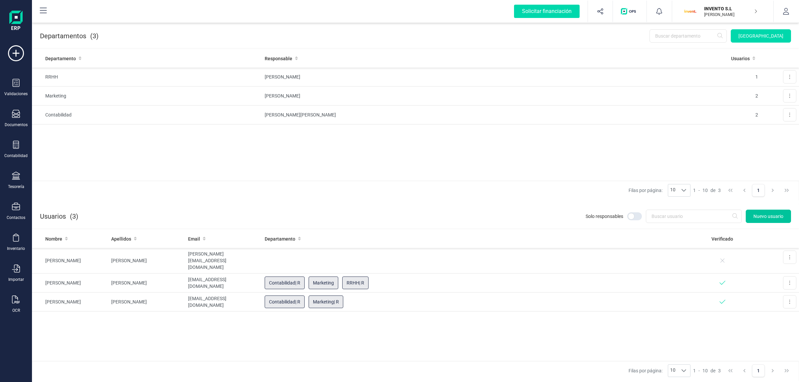
click at [755, 211] on button "Nuevo usuario" at bounding box center [768, 216] width 45 height 13
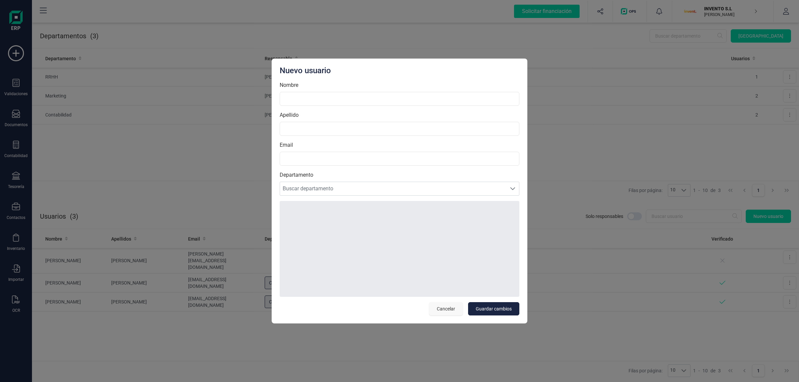
click at [436, 311] on button "Cancelar" at bounding box center [446, 308] width 34 height 13
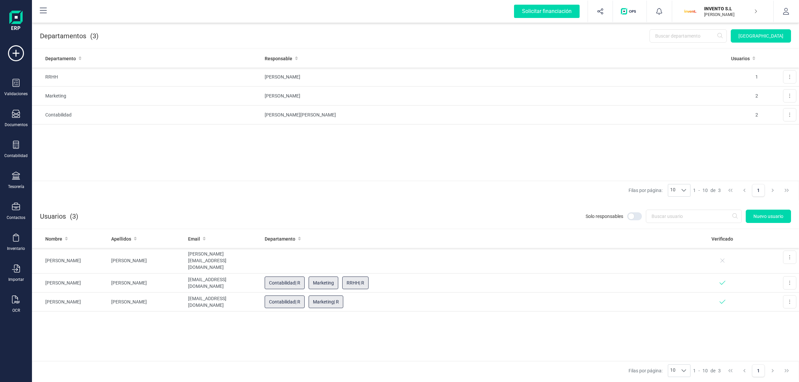
click at [565, 217] on div "Solo responsables Nuevo usuario" at bounding box center [434, 216] width 713 height 13
drag, startPoint x: 585, startPoint y: 213, endPoint x: 653, endPoint y: 211, distance: 67.6
click at [653, 211] on div "Solo responsables Nuevo usuario" at bounding box center [434, 216] width 713 height 13
click at [654, 212] on input "text" at bounding box center [694, 216] width 96 height 13
click at [589, 201] on section "Departamentos (3) Nuevo departamento Departamento Responsable Usuarios RRHH CAR…" at bounding box center [415, 111] width 767 height 181
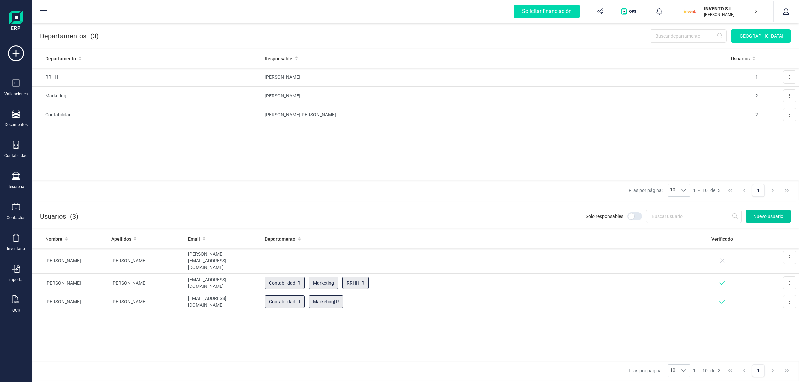
click at [768, 217] on span "Nuevo usuario" at bounding box center [769, 216] width 30 height 7
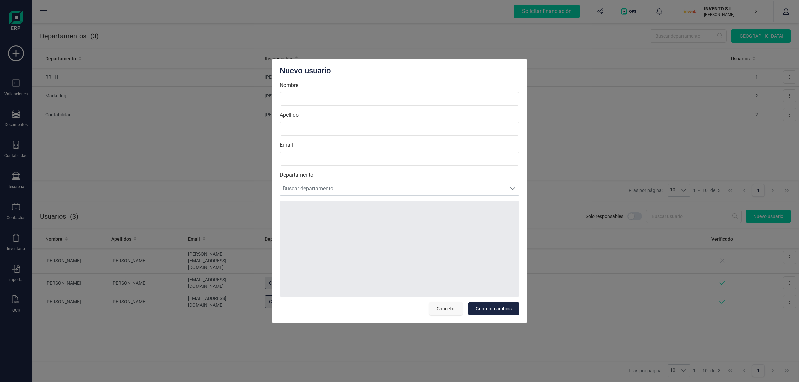
click at [440, 314] on button "Cancelar" at bounding box center [446, 308] width 34 height 13
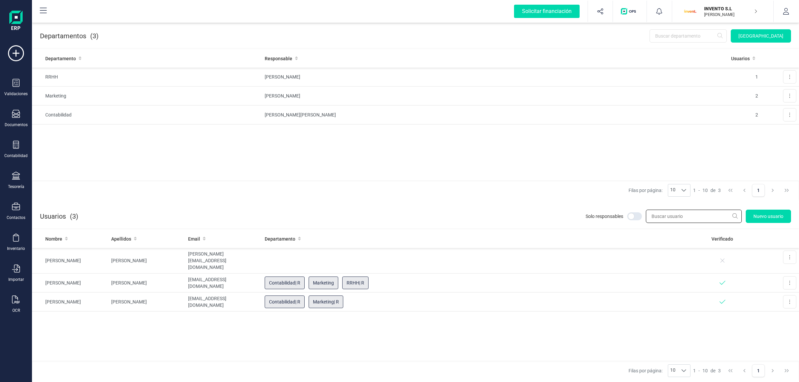
click at [719, 217] on input "text" at bounding box center [694, 216] width 96 height 13
click at [587, 197] on div "Filas por página: 10 10 10 1 - 10 de 3 1" at bounding box center [415, 191] width 767 height 20
click at [770, 214] on span "Nuevo usuario" at bounding box center [769, 216] width 30 height 7
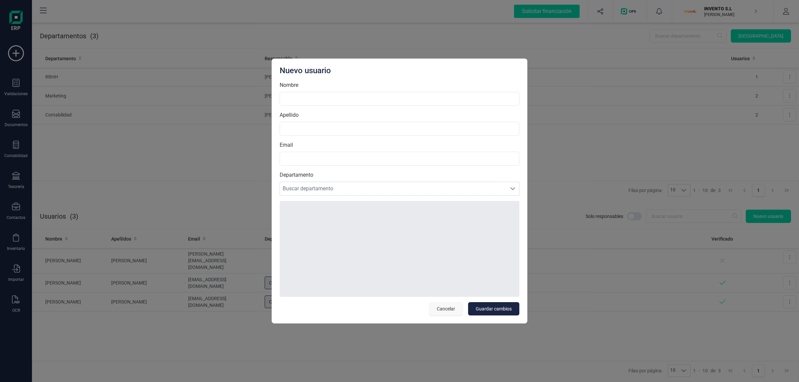
click at [445, 306] on span "Cancelar" at bounding box center [446, 309] width 18 height 7
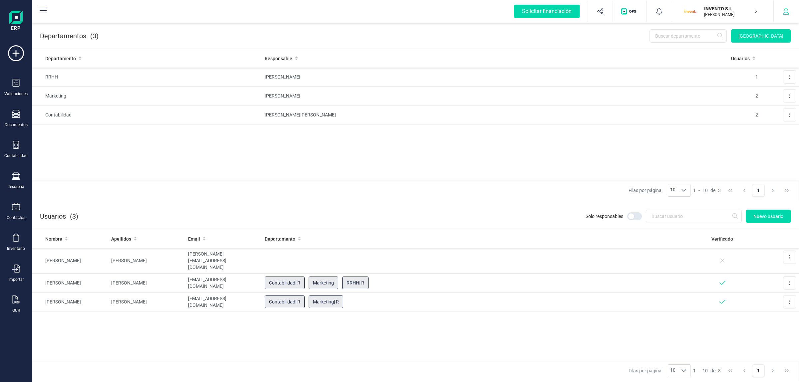
click at [784, 9] on icon "button" at bounding box center [786, 11] width 7 height 7
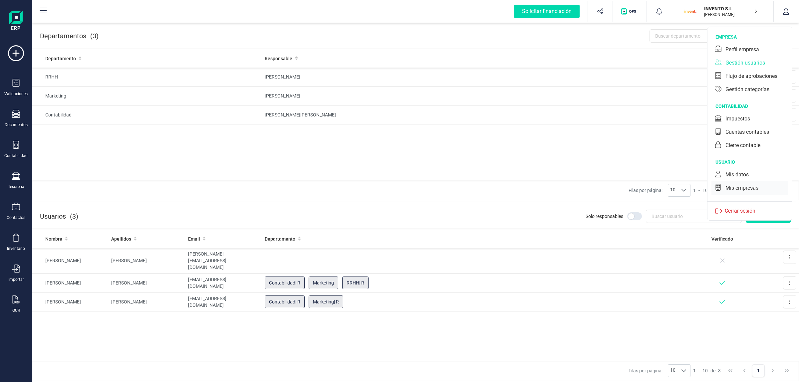
click at [733, 188] on div "Mis empresas" at bounding box center [742, 188] width 33 height 8
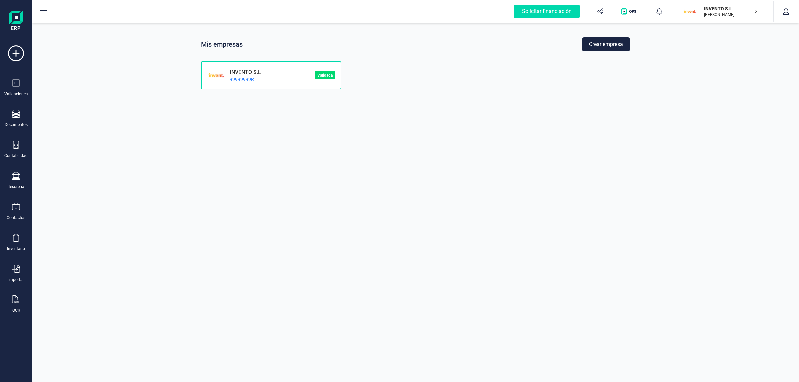
click at [610, 29] on div "Mis empresas Crear empresa INVENTO S.L 99999999R Validada" at bounding box center [415, 191] width 767 height 382
click at [605, 34] on div "Mis empresas Crear empresa INVENTO S.L 99999999R Validada" at bounding box center [415, 191] width 767 height 382
click at [602, 40] on div "Mis empresas Crear empresa INVENTO S.L 99999999R Validada" at bounding box center [415, 191] width 767 height 382
click at [600, 42] on button "Crear empresa" at bounding box center [606, 44] width 48 height 14
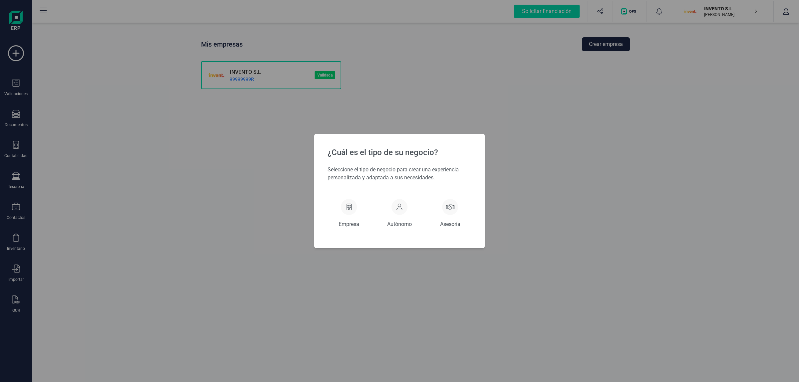
click at [692, 113] on div "¿Cuál es el tipo de su negocio? Seleccione el tipo de negocio para crear una ex…" at bounding box center [399, 191] width 799 height 382
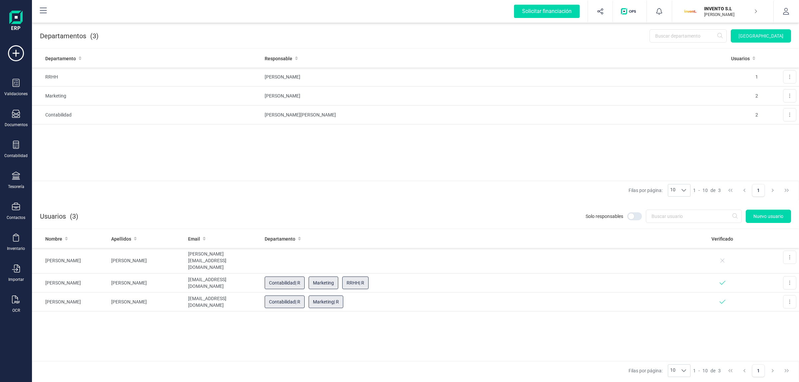
drag, startPoint x: 402, startPoint y: 217, endPoint x: 430, endPoint y: 197, distance: 34.9
click at [402, 216] on div "Solo responsables Nuevo usuario" at bounding box center [434, 216] width 713 height 13
drag, startPoint x: 465, startPoint y: 184, endPoint x: 504, endPoint y: 161, distance: 45.3
click at [484, 175] on div "Departamento Responsable Usuarios RRHH CARLOS MARTÍNEZ 1 Editar Eliminar Market…" at bounding box center [415, 114] width 767 height 131
click at [525, 155] on div "Departamento Responsable Usuarios RRHH CARLOS MARTÍNEZ 1 Editar Eliminar Market…" at bounding box center [415, 114] width 767 height 131
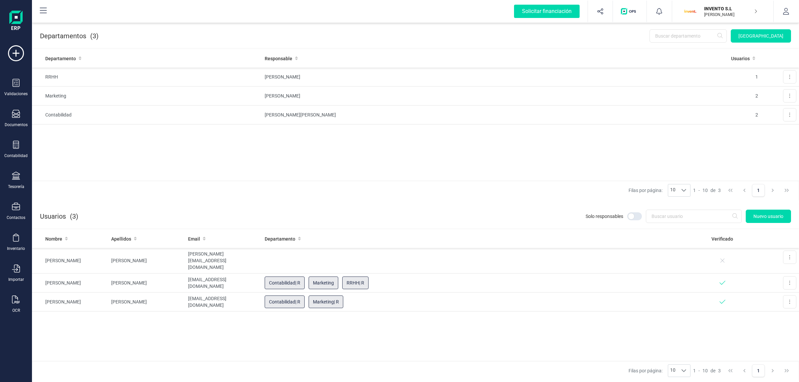
click at [529, 194] on div "Filas por página: 10 10 10 1 - 10 de 3 1" at bounding box center [415, 191] width 767 height 20
click at [508, 154] on div "Departamento Responsable Usuarios RRHH CARLOS MARTÍNEZ 1 Editar Eliminar Market…" at bounding box center [415, 114] width 767 height 131
click at [478, 201] on section "Departamentos (3) Nuevo departamento Departamento Responsable Usuarios RRHH CAR…" at bounding box center [415, 111] width 767 height 181
drag, startPoint x: 510, startPoint y: 154, endPoint x: 510, endPoint y: 159, distance: 5.0
click at [510, 156] on div "Departamento Responsable Usuarios RRHH CARLOS MARTÍNEZ 1 Editar Eliminar Market…" at bounding box center [415, 114] width 767 height 131
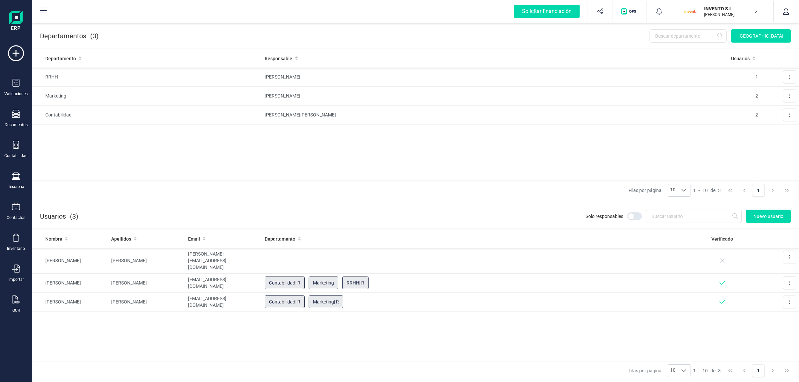
click at [540, 204] on div "Usuarios (3) Solo responsables Nuevo usuario" at bounding box center [415, 215] width 767 height 27
click at [492, 158] on div "Departamento Responsable Usuarios RRHH CARLOS MARTÍNEZ 1 Editar Eliminar Market…" at bounding box center [415, 114] width 767 height 131
click at [480, 199] on div "Filas por página: 10 10 10 1 - 10 de 3 1" at bounding box center [415, 191] width 767 height 20
click at [553, 195] on div "Filas por página: 10 10 10 1 - 10 de 3 1" at bounding box center [415, 191] width 767 height 20
drag, startPoint x: 511, startPoint y: 136, endPoint x: 482, endPoint y: 182, distance: 54.2
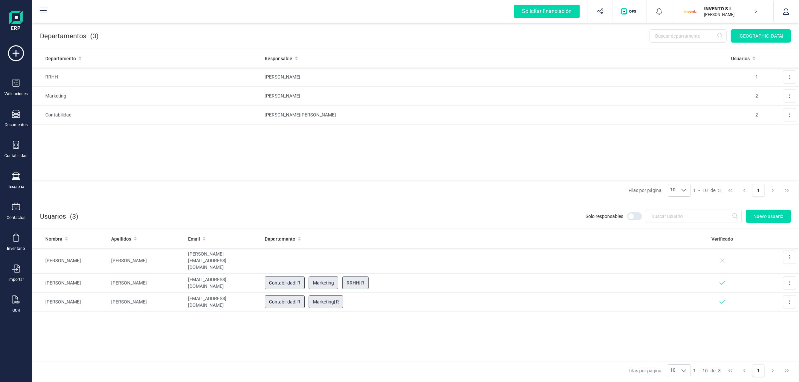
click at [509, 138] on div "Departamento Responsable Usuarios RRHH CARLOS MARTÍNEZ 1 Editar Eliminar Market…" at bounding box center [415, 114] width 767 height 131
click at [561, 212] on div "Solo responsables Nuevo usuario" at bounding box center [434, 216] width 713 height 13
click at [468, 172] on div "Departamento Responsable Usuarios RRHH CARLOS MARTÍNEZ 1 Editar Eliminar Market…" at bounding box center [415, 114] width 767 height 131
click at [457, 193] on div "Filas por página: 10 10 10 1 - 10 de 3 1" at bounding box center [415, 191] width 767 height 20
click at [689, 216] on input "text" at bounding box center [694, 216] width 96 height 13
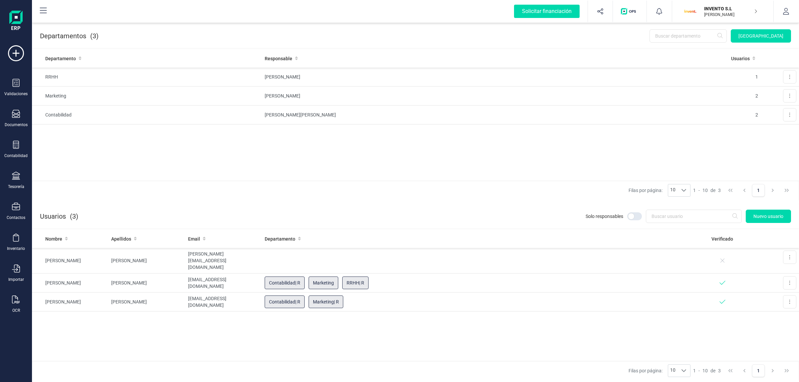
click at [575, 200] on div "Filas por página: 10 10 10 1 - 10 de 3 1" at bounding box center [415, 191] width 767 height 20
click at [696, 216] on input "text" at bounding box center [694, 216] width 96 height 13
click at [551, 198] on div "Filas por página: 10 10 10 1 - 10 de 3 1" at bounding box center [415, 191] width 767 height 20
drag, startPoint x: 534, startPoint y: 200, endPoint x: 636, endPoint y: 210, distance: 103.1
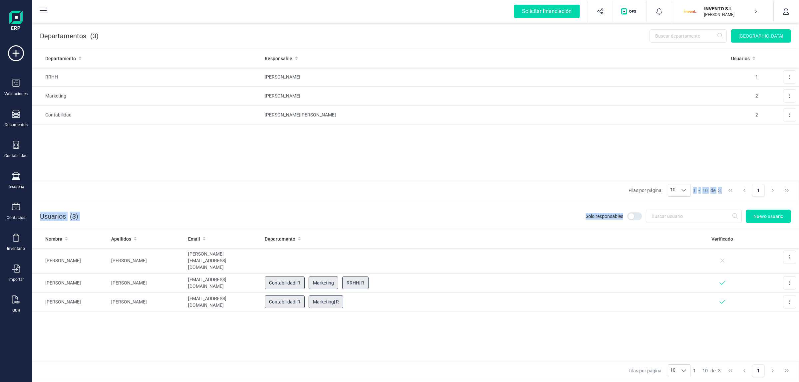
click at [635, 210] on section "Departamentos (3) Nuevo departamento Departamento Responsable Usuarios RRHH CAR…" at bounding box center [415, 201] width 767 height 361
click at [670, 213] on input "text" at bounding box center [694, 216] width 96 height 13
click at [557, 193] on div "Filas por página: 10 10 10 1 - 10 de 3 1" at bounding box center [415, 191] width 767 height 20
click at [780, 212] on button "Nuevo usuario" at bounding box center [768, 216] width 45 height 13
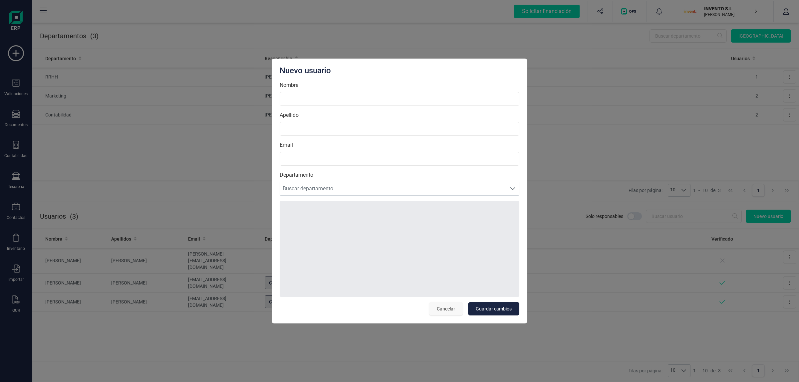
click at [443, 309] on span "Cancelar" at bounding box center [446, 309] width 18 height 7
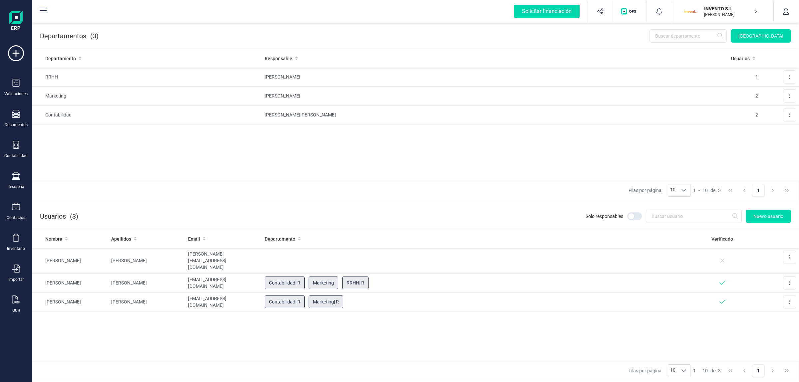
click at [529, 193] on div "Filas por página: 10 10 10 1 - 10 de 3 1" at bounding box center [415, 191] width 767 height 20
click at [431, 92] on td "MANUEL PÉREZ" at bounding box center [492, 96] width 460 height 19
click at [567, 165] on div "Departamento Responsable Usuarios RRHH CARLOS MARTÍNEZ 1 Editar Eliminar Market…" at bounding box center [415, 114] width 767 height 131
click at [603, 12] on icon "button" at bounding box center [600, 11] width 7 height 7
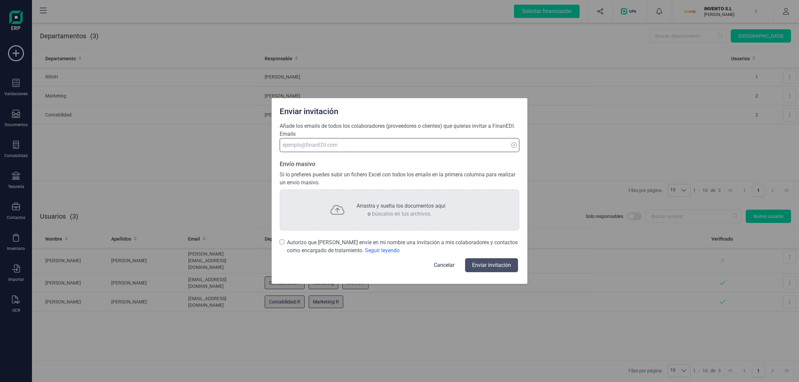
click at [328, 149] on input at bounding box center [400, 145] width 240 height 14
click at [338, 145] on input at bounding box center [400, 145] width 240 height 14
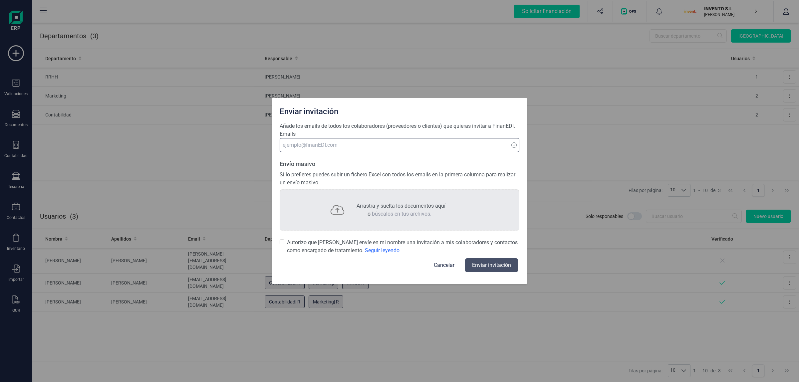
click at [338, 145] on input at bounding box center [400, 145] width 240 height 14
type input "ggmedina@finanedi.es"
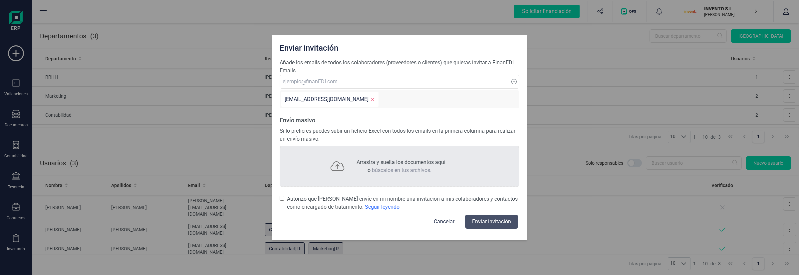
click at [280, 198] on input "Autorizo que [PERSON_NAME] envíe en mi nombre una invitación a mis colaboradore…" at bounding box center [282, 198] width 5 height 7
click at [508, 222] on button "Enviar invitación" at bounding box center [491, 221] width 53 height 14
click at [447, 223] on button "Cancelar" at bounding box center [444, 221] width 37 height 16
checkbox input "false"
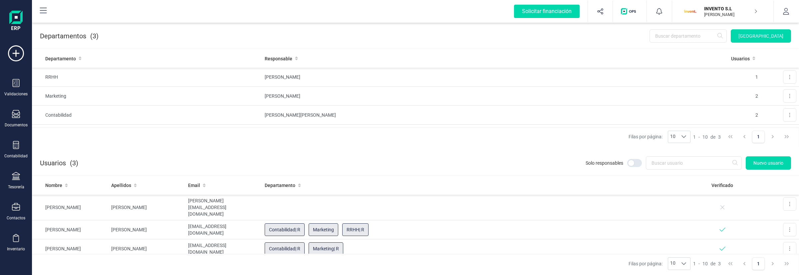
click at [345, 140] on div "Filas por página: 10 10 10 1 - 10 de 3 1" at bounding box center [415, 137] width 767 height 20
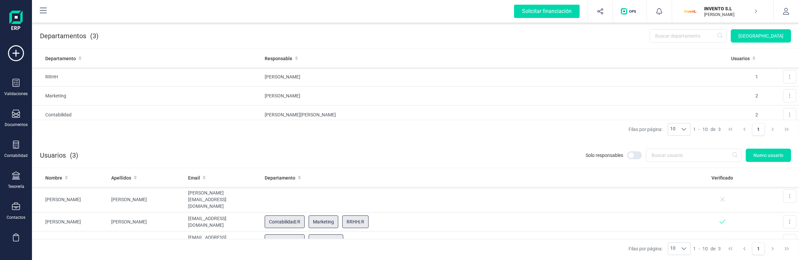
click at [447, 137] on div "Filas por página: 10 10 10 1 - 10 de 3 1" at bounding box center [415, 130] width 767 height 20
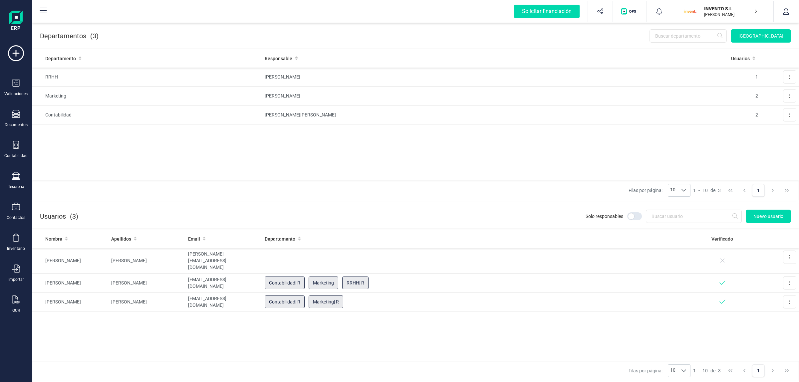
click at [406, 207] on div "Usuarios (3) Solo responsables Nuevo usuario" at bounding box center [415, 215] width 767 height 27
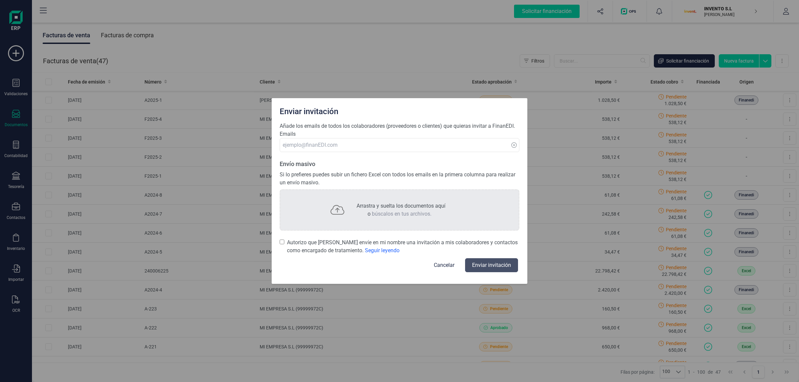
click at [281, 239] on input "Autorizo que [PERSON_NAME] envíe en mi nombre una invitación a mis colaboradore…" at bounding box center [282, 242] width 5 height 7
click at [283, 242] on input "Autorizo que [PERSON_NAME] envíe en mi nombre una invitación a mis colaboradore…" at bounding box center [282, 242] width 5 height 7
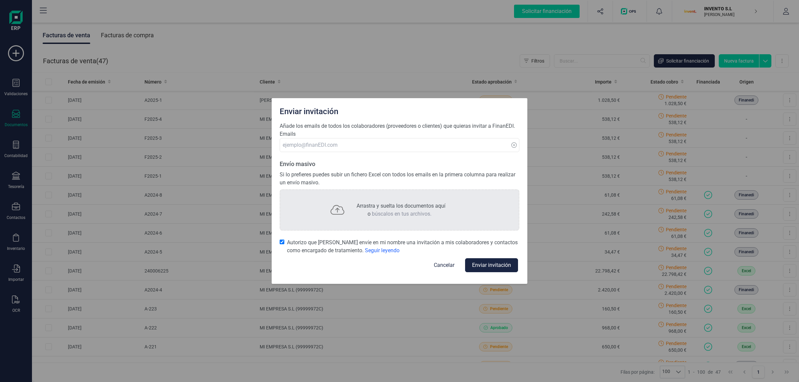
click at [282, 241] on input "Autorizo que [PERSON_NAME] envíe en mi nombre una invitación a mis colaboradore…" at bounding box center [282, 242] width 5 height 7
click at [380, 250] on span "Seguir leyendo" at bounding box center [382, 250] width 35 height 6
click at [284, 245] on input "Autorizo que [PERSON_NAME] envíe en mi nombre una invitación a mis colaboradore…" at bounding box center [282, 242] width 5 height 7
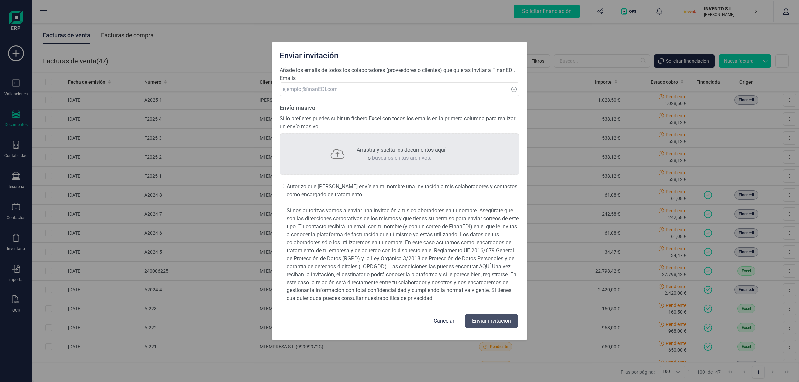
click at [279, 189] on div "Añade los emails de todos los colaboradores (proveedores o clientes) que quiera…" at bounding box center [400, 202] width 256 height 273
click at [280, 188] on input "Autorizo que [PERSON_NAME] envíe en mi nombre una invitación a mis colaboradore…" at bounding box center [282, 186] width 4 height 7
click at [285, 186] on label "Autorizo que [PERSON_NAME] envíe en mi nombre una invitación a mis colaboradore…" at bounding box center [400, 247] width 240 height 128
click at [284, 186] on input "Autorizo que [PERSON_NAME] envíe en mi nombre una invitación a mis colaboradore…" at bounding box center [282, 186] width 4 height 7
click at [285, 186] on label "Autorizo que [PERSON_NAME] envíe en mi nombre una invitación a mis colaboradore…" at bounding box center [400, 247] width 240 height 128
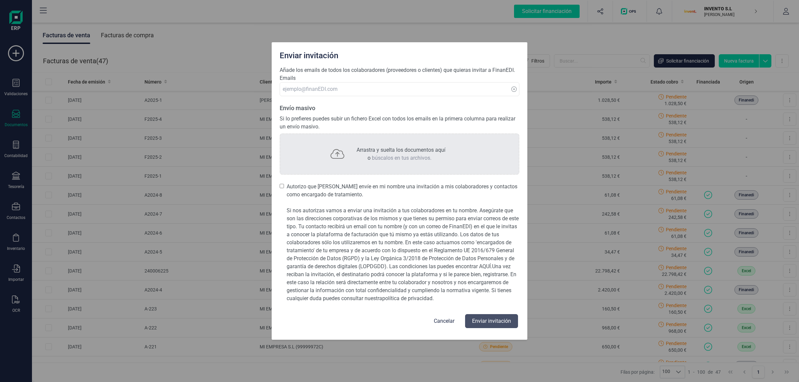
click at [284, 186] on input "Autorizo que [PERSON_NAME] envíe en mi nombre una invitación a mis colaboradore…" at bounding box center [282, 186] width 4 height 7
click at [284, 188] on label "Autorizo que [PERSON_NAME] envíe en mi nombre una invitación a mis colaboradore…" at bounding box center [400, 247] width 240 height 128
click at [284, 188] on input "Autorizo que [PERSON_NAME] envíe en mi nombre una invitación a mis colaboradore…" at bounding box center [282, 186] width 4 height 7
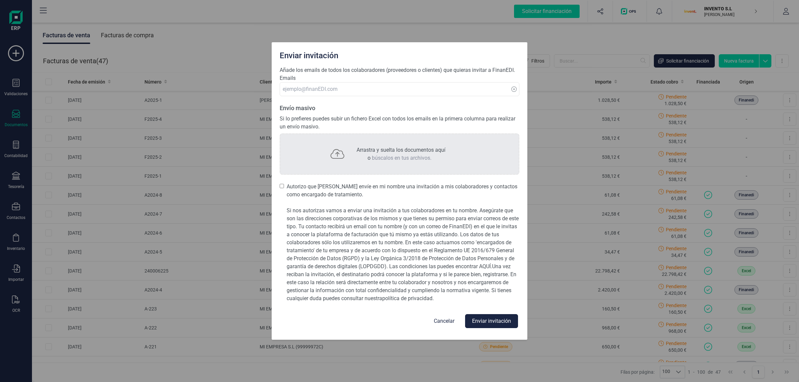
click at [284, 188] on input "Autorizo que [PERSON_NAME] envíe en mi nombre una invitación a mis colaboradore…" at bounding box center [282, 186] width 4 height 7
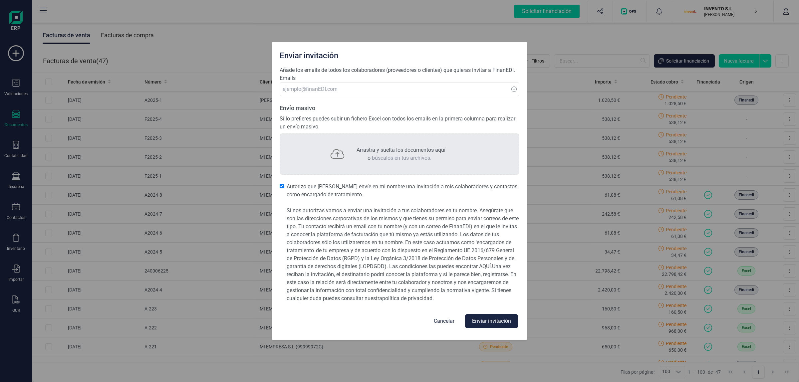
click at [284, 188] on input "Autorizo que [PERSON_NAME] envíe en mi nombre una invitación a mis colaboradore…" at bounding box center [282, 186] width 4 height 7
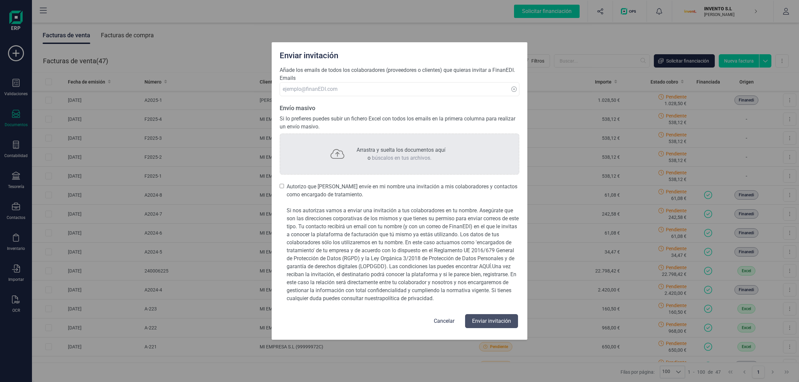
click at [284, 188] on input "Autorizo que [PERSON_NAME] envíe en mi nombre una invitación a mis colaboradore…" at bounding box center [282, 186] width 4 height 7
checkbox input "false"
click at [443, 324] on button "Cancelar" at bounding box center [444, 321] width 37 height 16
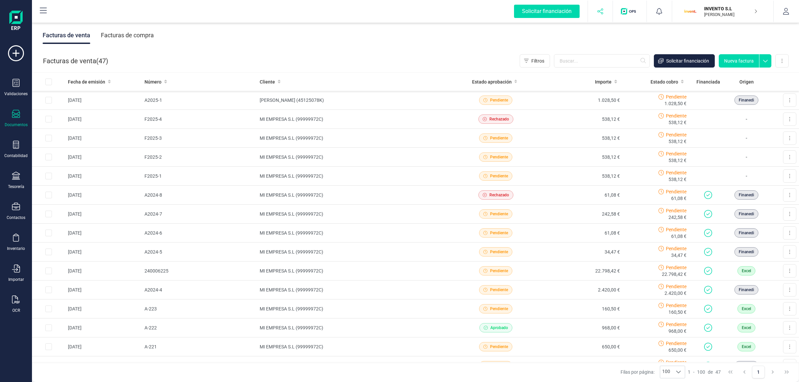
click at [597, 17] on button "button" at bounding box center [600, 11] width 25 height 21
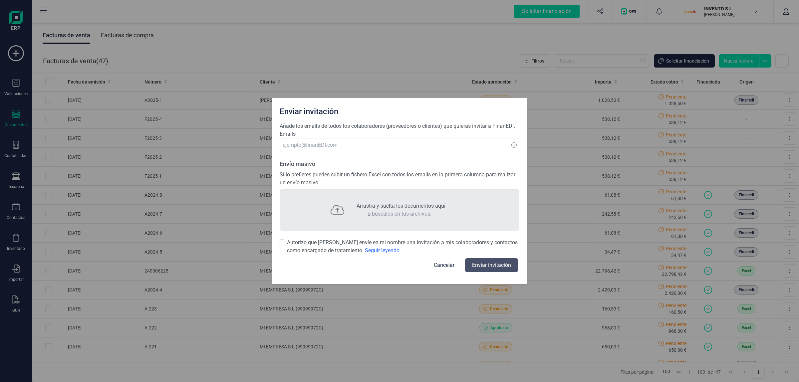
click at [365, 249] on span "Seguir leyendo" at bounding box center [382, 250] width 35 height 6
click at [284, 245] on input "Autorizo que [PERSON_NAME] envíe en mi nombre una invitación a mis colaboradore…" at bounding box center [282, 242] width 5 height 7
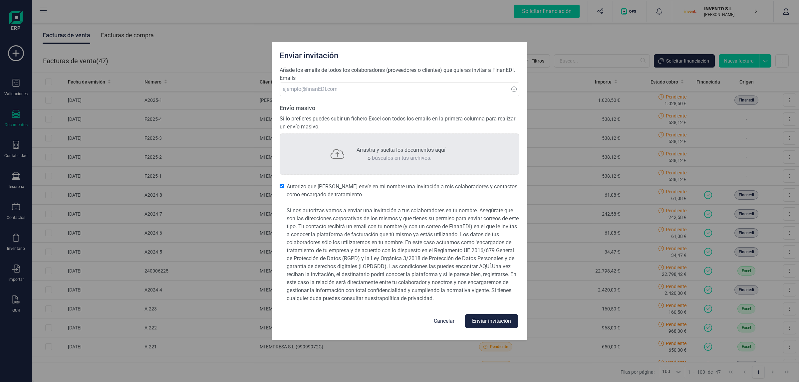
click at [472, 225] on span "Si nos autorizas vamos a enviar una invitación a tus colaboradores en tu nombre…" at bounding box center [403, 254] width 232 height 94
click at [284, 189] on input "Autorizo que [PERSON_NAME] envíe en mi nombre una invitación a mis colaboradore…" at bounding box center [282, 186] width 4 height 7
click at [472, 225] on span "Si nos autorizas vamos a enviar una invitación a tus colaboradores en tu nombre…" at bounding box center [403, 254] width 232 height 94
click at [284, 189] on input "Autorizo que [PERSON_NAME] envíe en mi nombre una invitación a mis colaboradore…" at bounding box center [282, 186] width 4 height 7
click at [487, 268] on link "AQUÍ ." at bounding box center [485, 266] width 13 height 6
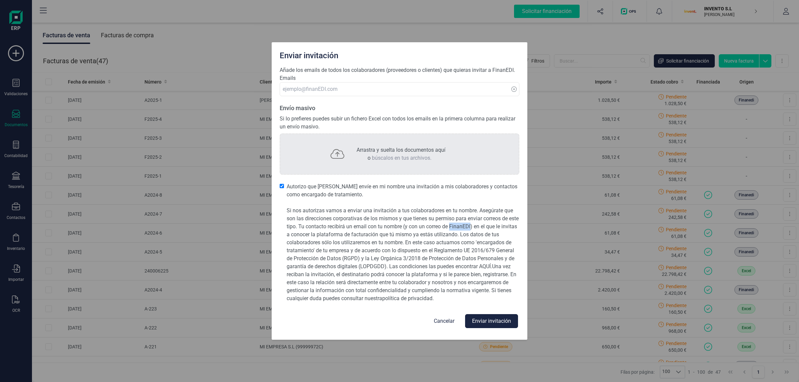
click at [443, 313] on button "Cancelar" at bounding box center [444, 321] width 37 height 16
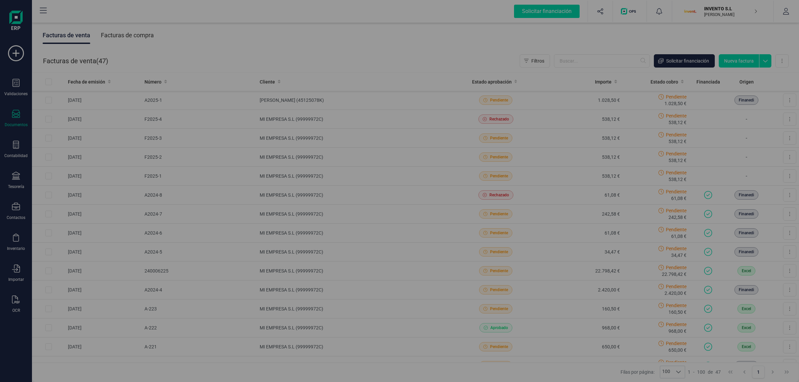
checkbox input "false"
